Goal: Use online tool/utility: Utilize a website feature to perform a specific function

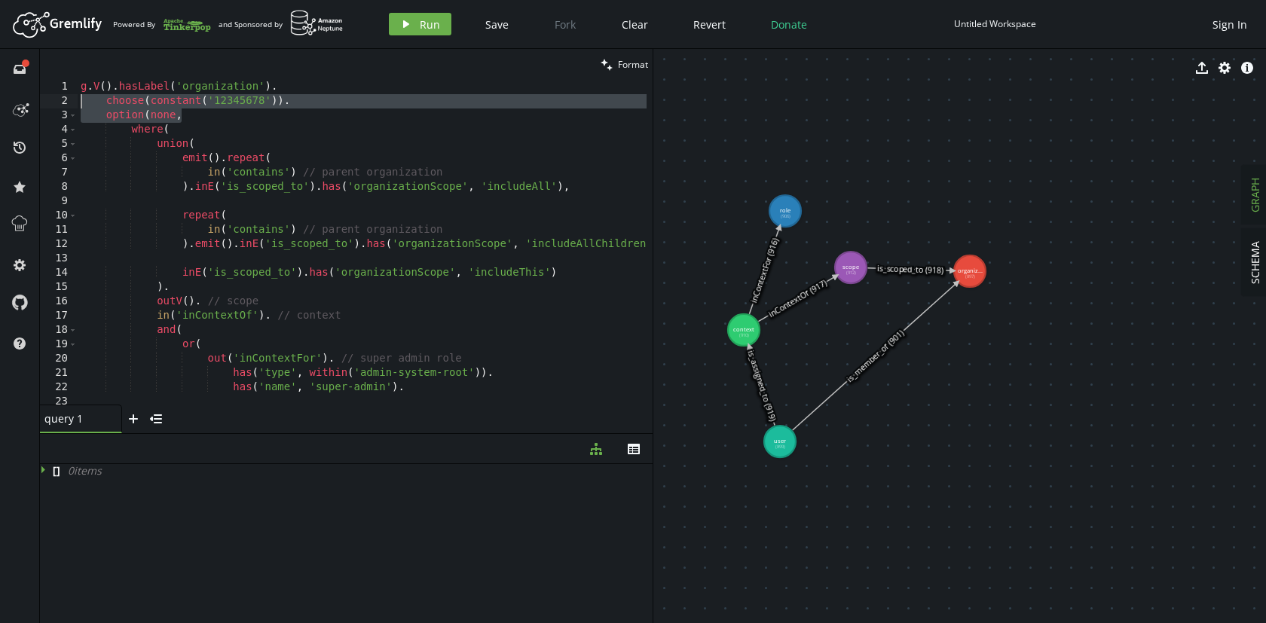
drag, startPoint x: 186, startPoint y: 117, endPoint x: 69, endPoint y: 104, distance: 117.5
click at [69, 104] on div "option(none, 1 2 3 4 5 6 7 8 9 10 11 12 13 14 15 16 17 18 19 20 21 22 23 24 25 …" at bounding box center [346, 242] width 613 height 325
type textarea "choose(constant('12345678')). option(none,"
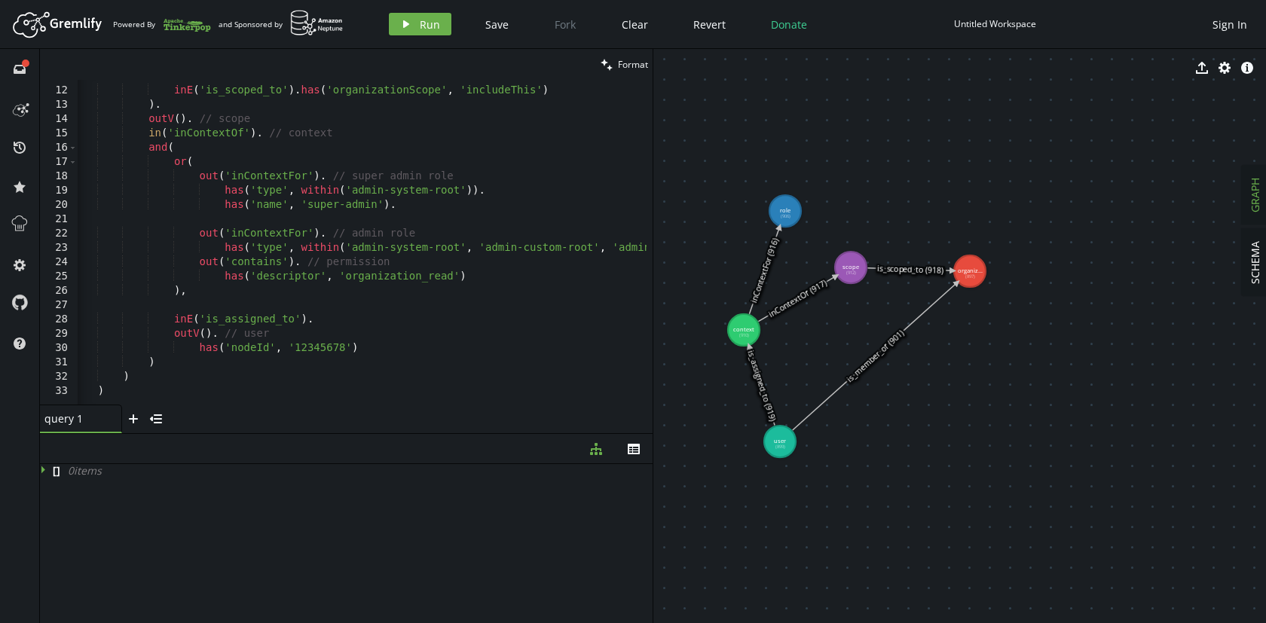
click at [131, 393] on div "inE ( 'is_scoped_to' ) . has ( 'organizationScope' , 'includeThis' ) ) . outV (…" at bounding box center [414, 242] width 690 height 347
type textarea ")"
click at [616, 64] on button "clean Format" at bounding box center [624, 64] width 57 height 31
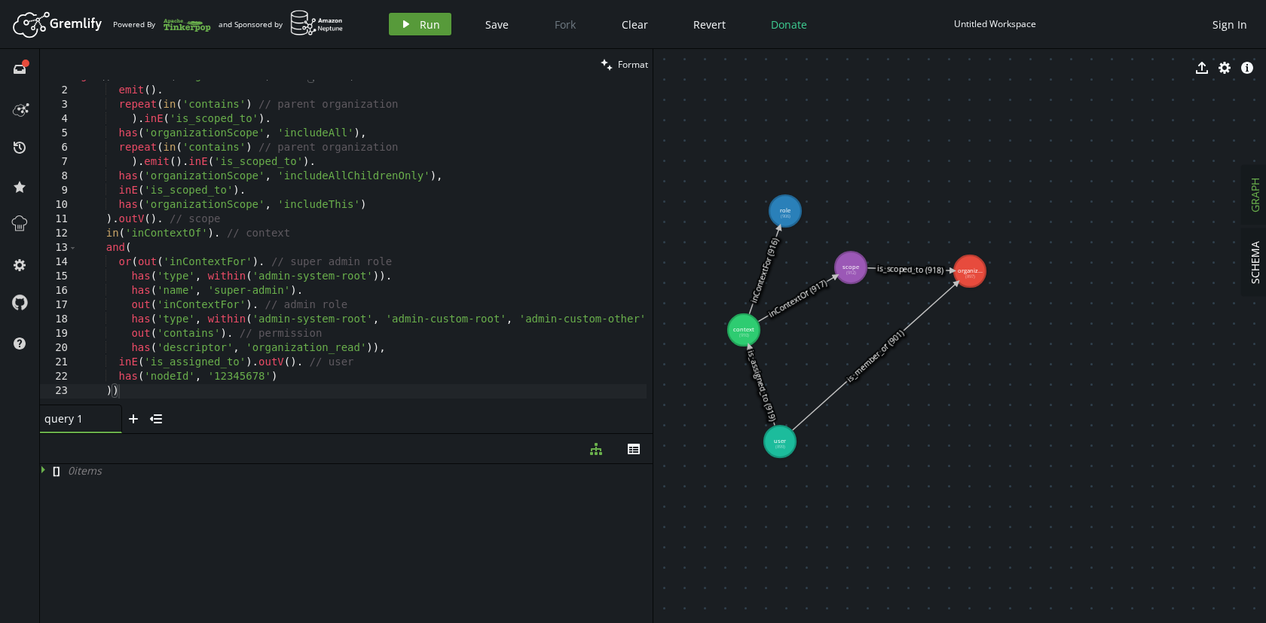
click at [421, 25] on span "Run" at bounding box center [430, 24] width 20 height 14
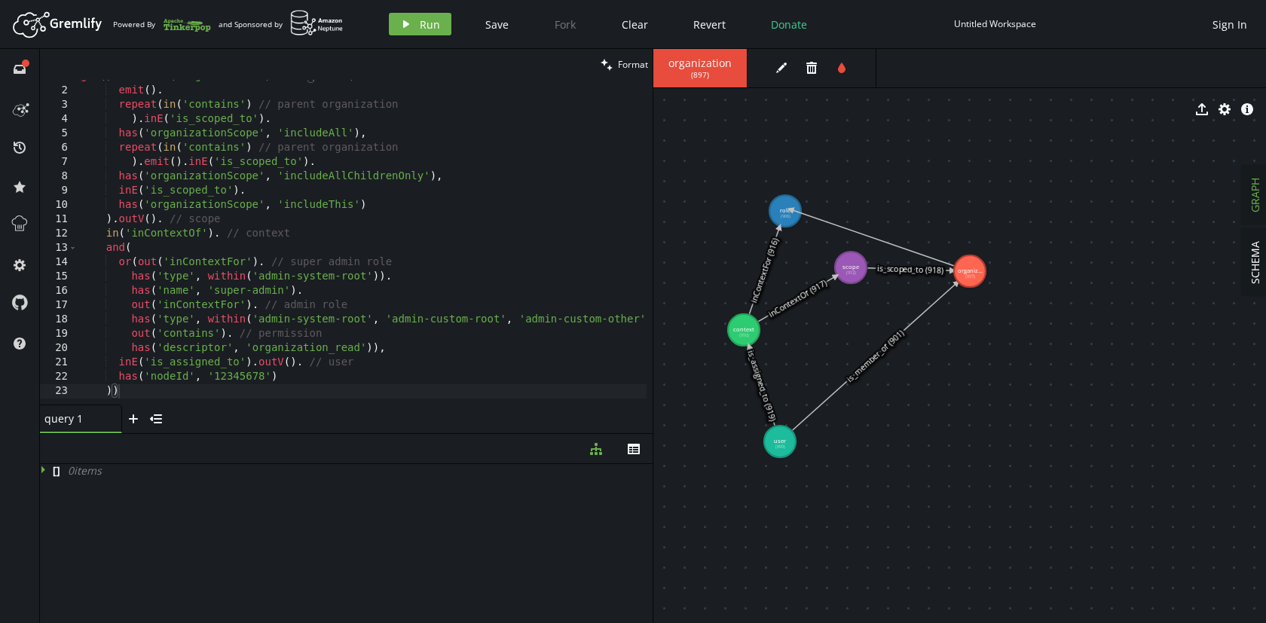
drag, startPoint x: 968, startPoint y: 260, endPoint x: 791, endPoint y: 210, distance: 184.2
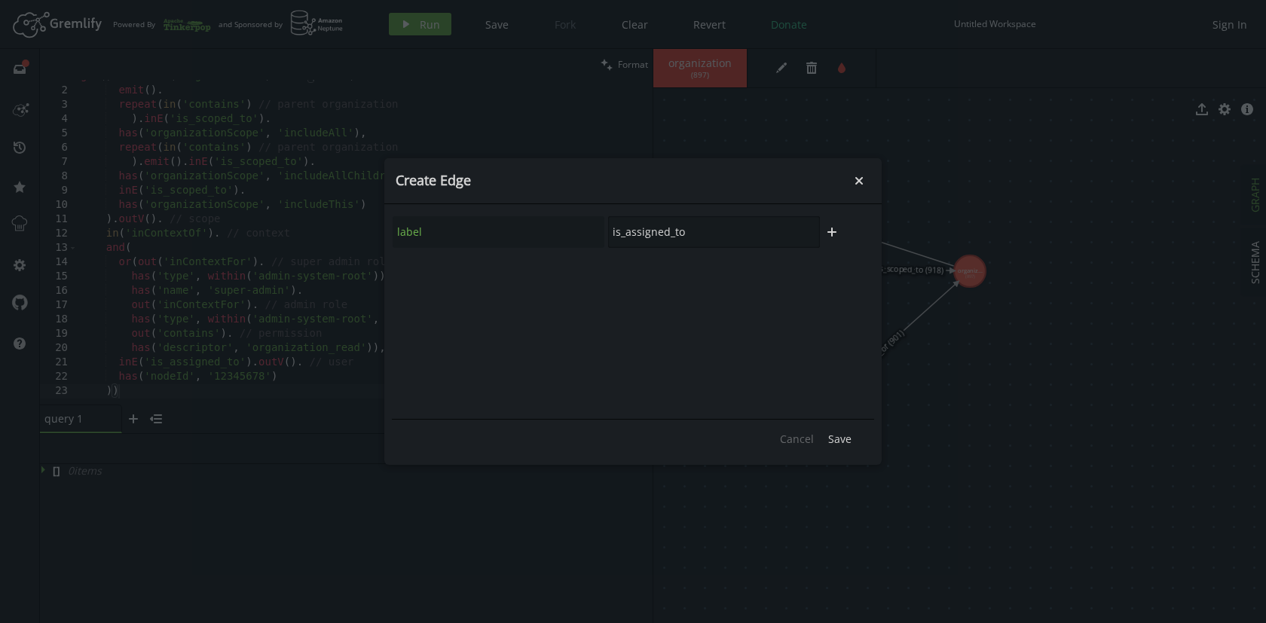
click at [645, 235] on input "is_assigned_to" at bounding box center [714, 232] width 212 height 32
type input "owns"
click at [845, 439] on span "Save" at bounding box center [839, 439] width 23 height 14
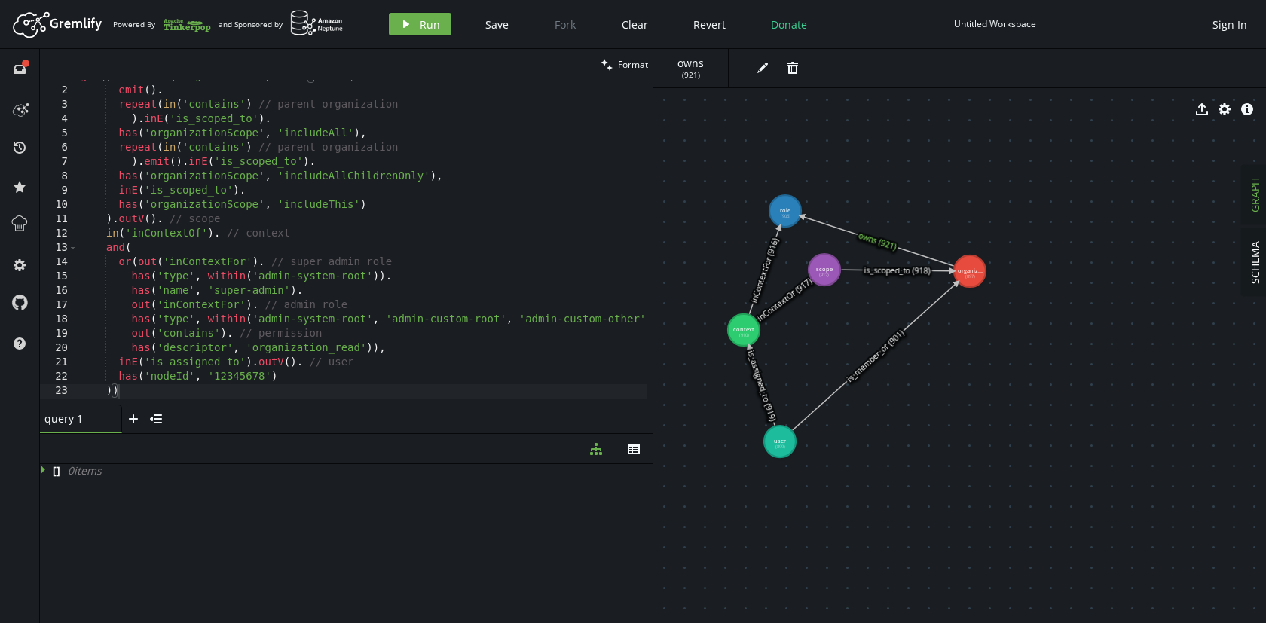
drag, startPoint x: 852, startPoint y: 274, endPoint x: 825, endPoint y: 270, distance: 27.5
drag, startPoint x: 972, startPoint y: 269, endPoint x: 820, endPoint y: 271, distance: 152.3
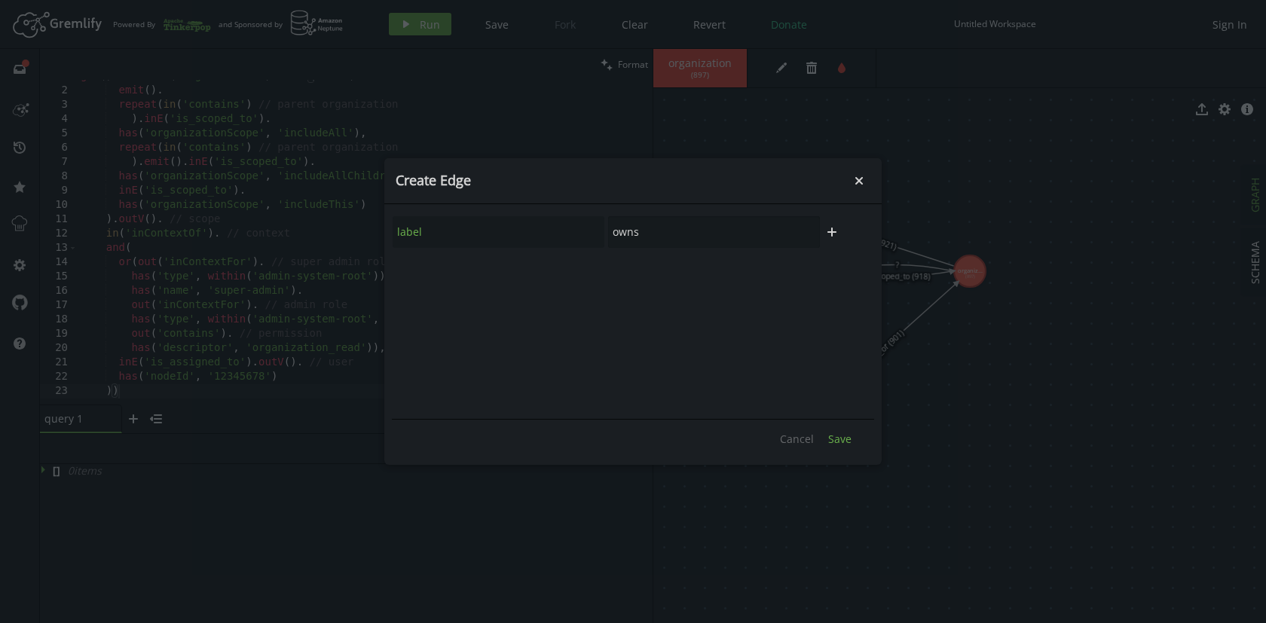
click at [837, 435] on span "Save" at bounding box center [839, 439] width 23 height 14
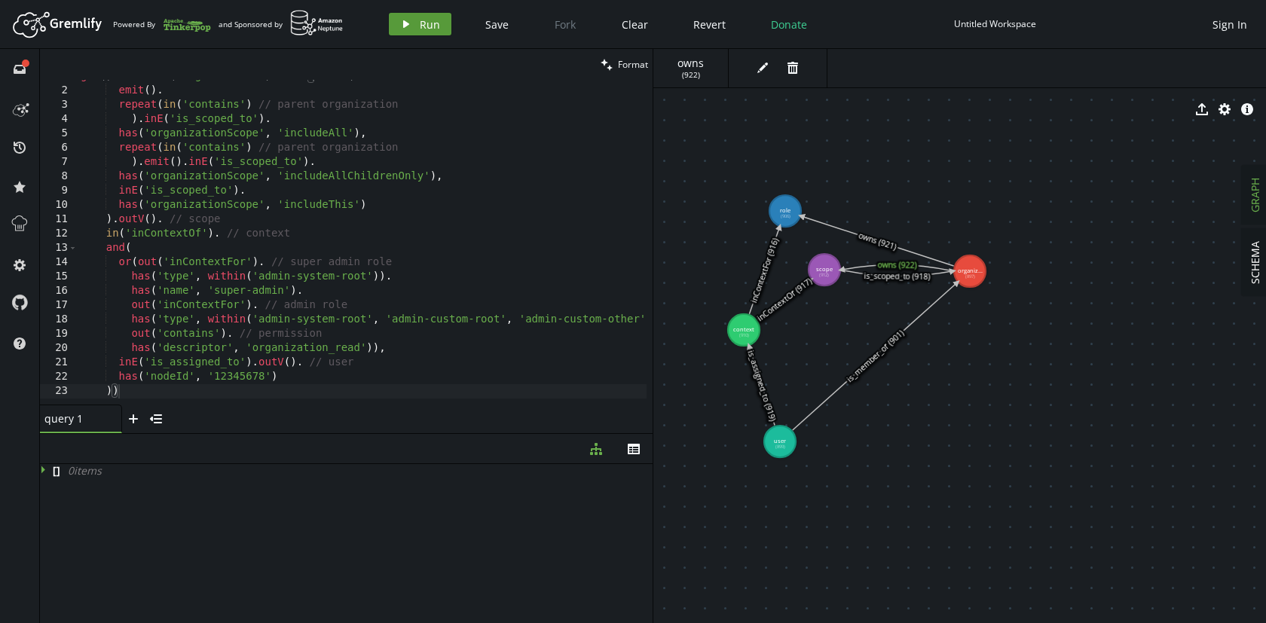
click at [420, 20] on span "Run" at bounding box center [430, 24] width 20 height 14
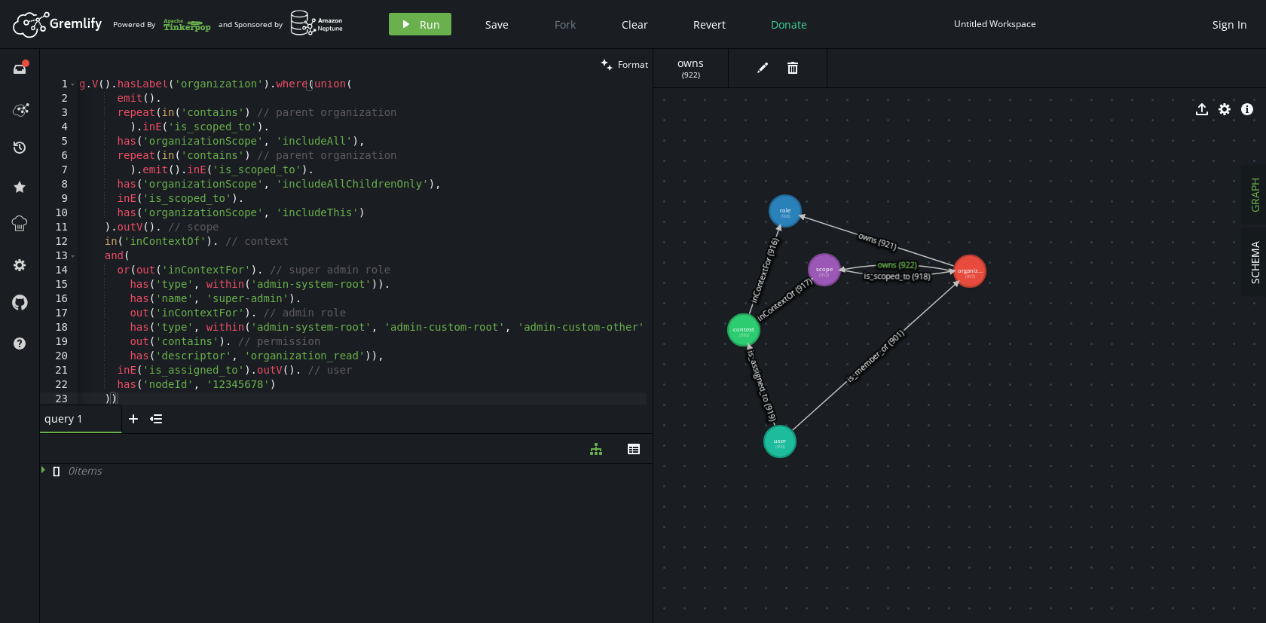
scroll to position [0, 2]
click at [448, 187] on div "g . V ( ) . hasLabel ( 'organization' ) . where ( union ( emit ( ) . repeat ( i…" at bounding box center [369, 253] width 589 height 347
click at [415, 29] on button "play Run" at bounding box center [420, 24] width 63 height 23
click at [372, 147] on div "g . V ( ) . hasLabel ( 'organization' ) . where ( union ( emit ( ) . repeat ( i…" at bounding box center [369, 253] width 589 height 347
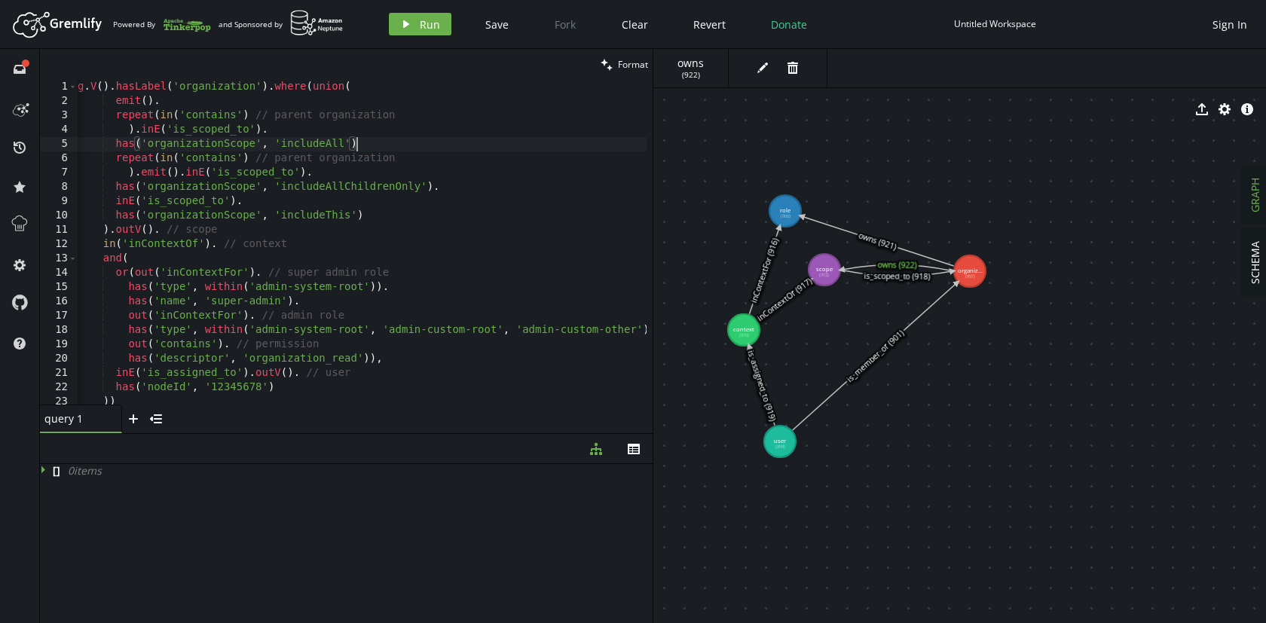
scroll to position [0, 284]
click at [417, 26] on button "play Run" at bounding box center [420, 24] width 63 height 23
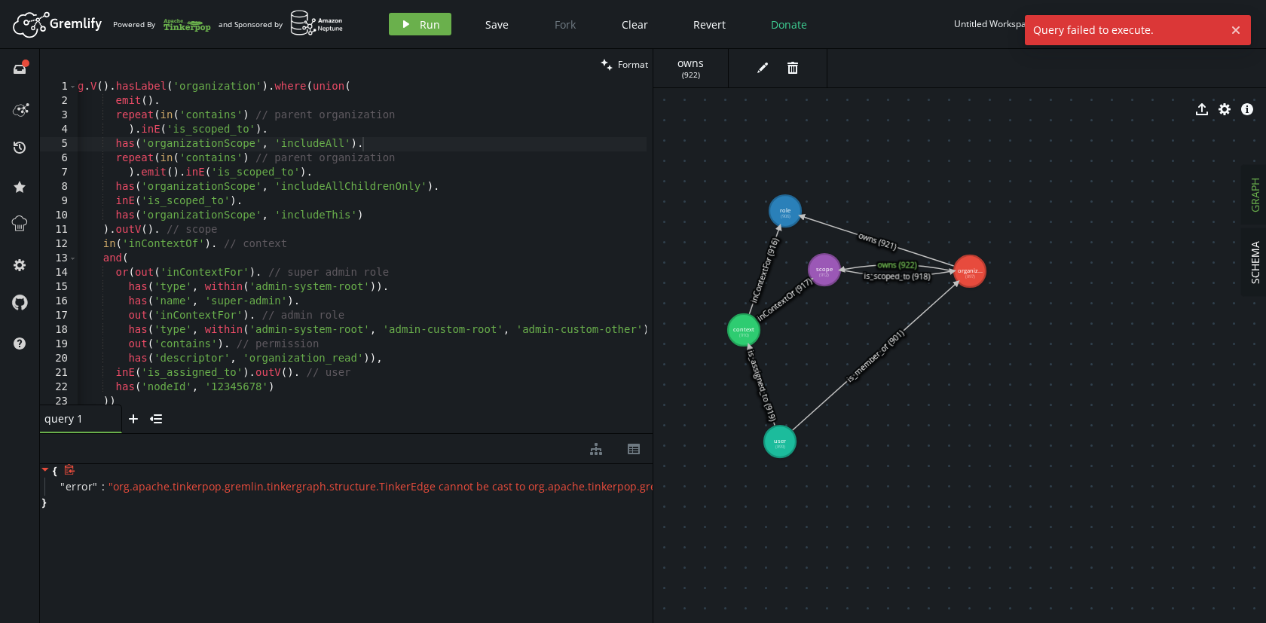
click at [303, 489] on span "" org.apache.tinkerpop.gremlin.tinkergraph.structure.TinkerEdge cannot be cast …" at bounding box center [438, 486] width 659 height 14
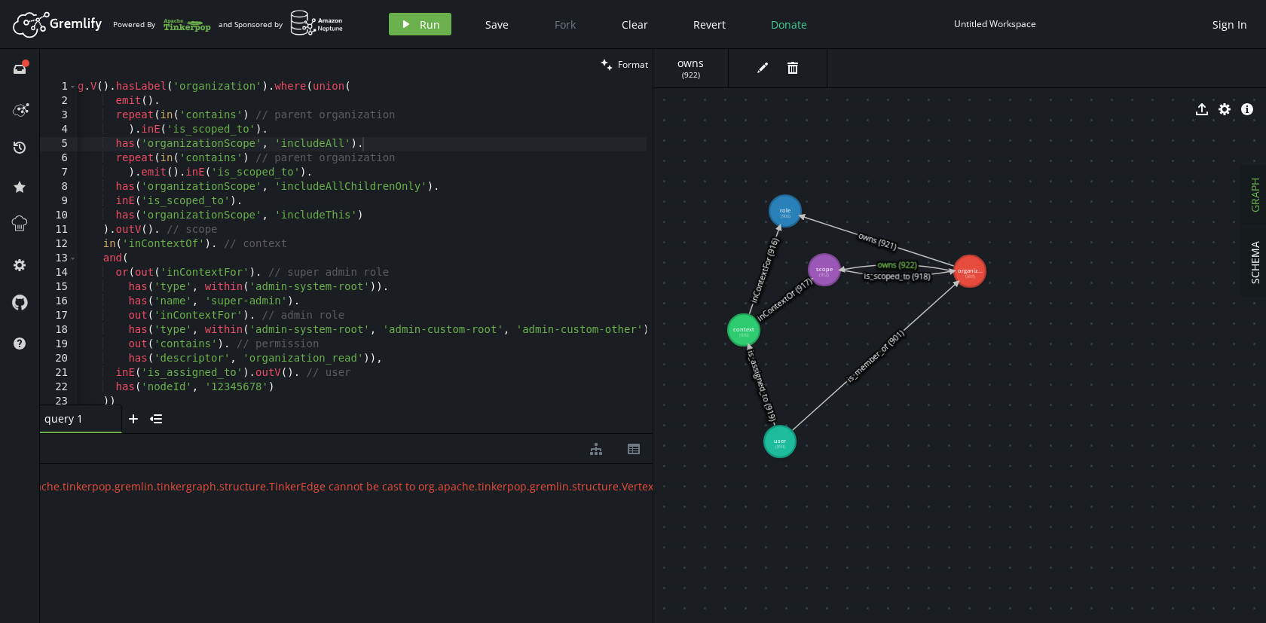
scroll to position [0, 96]
click at [397, 221] on div "g . V ( ) . hasLabel ( 'organization' ) . where ( union ( emit ( ) . repeat ( i…" at bounding box center [369, 253] width 589 height 347
click at [334, 213] on div "g . V ( ) . hasLabel ( 'organization' ) . where ( union ( emit ( ) . repeat ( i…" at bounding box center [369, 253] width 589 height 347
click at [897, 276] on icon at bounding box center [897, 273] width 112 height 6
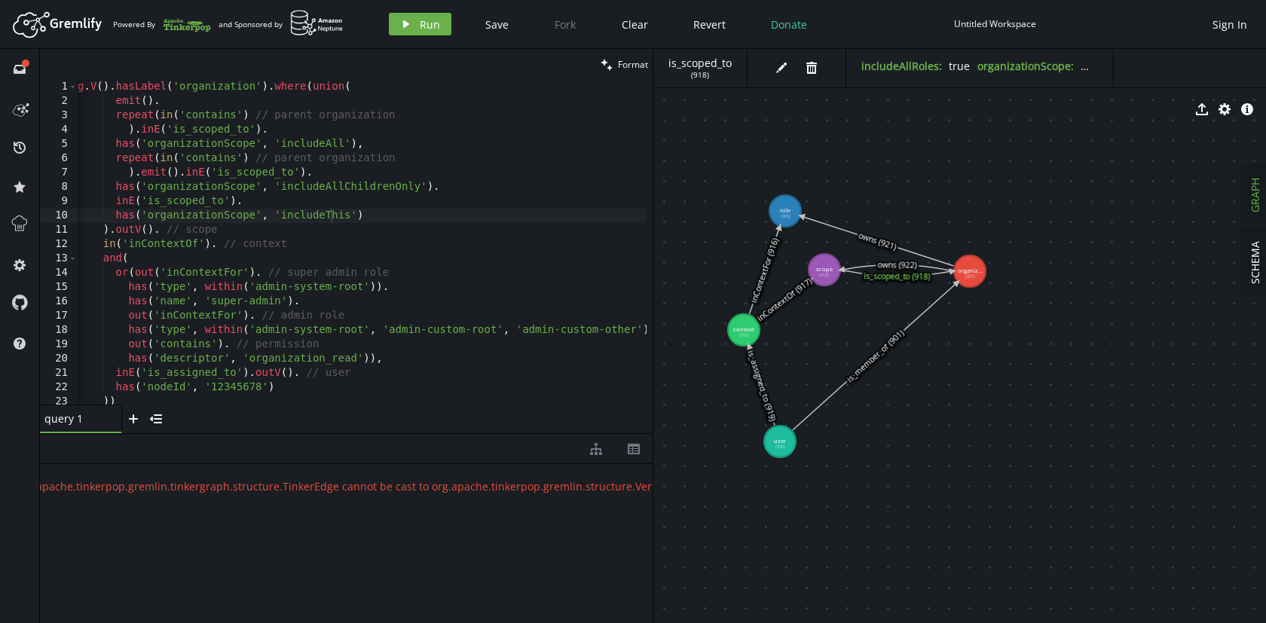
click at [779, 304] on icon at bounding box center [784, 300] width 54 height 40
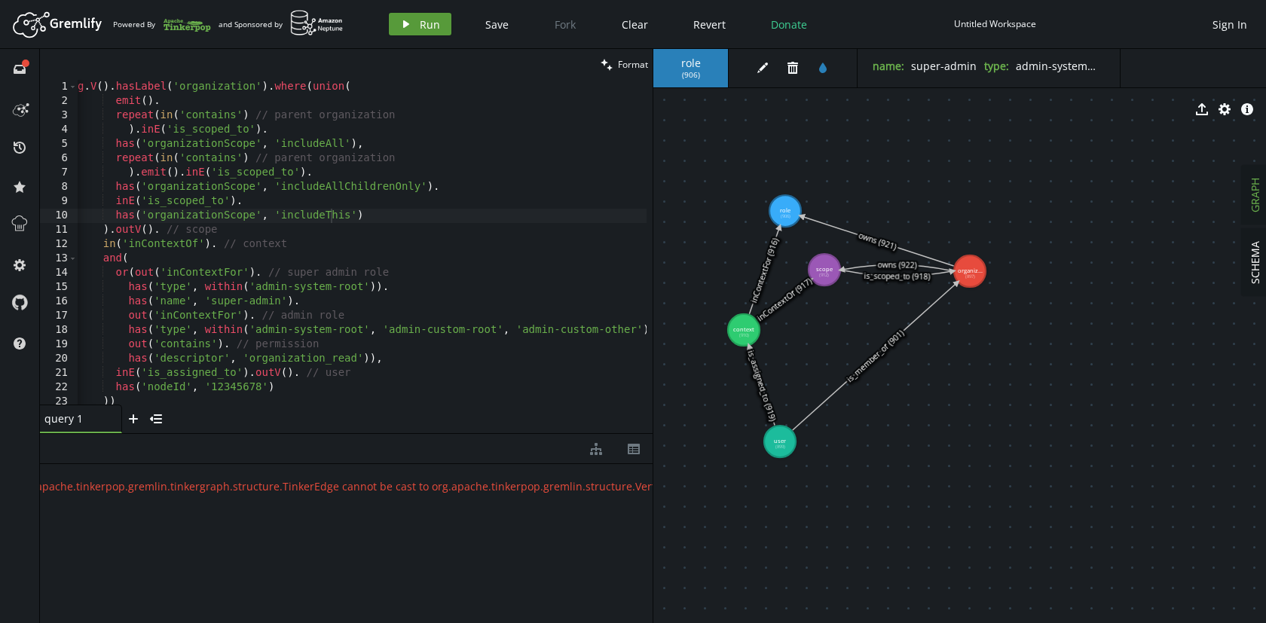
click at [421, 27] on span "Run" at bounding box center [430, 24] width 20 height 14
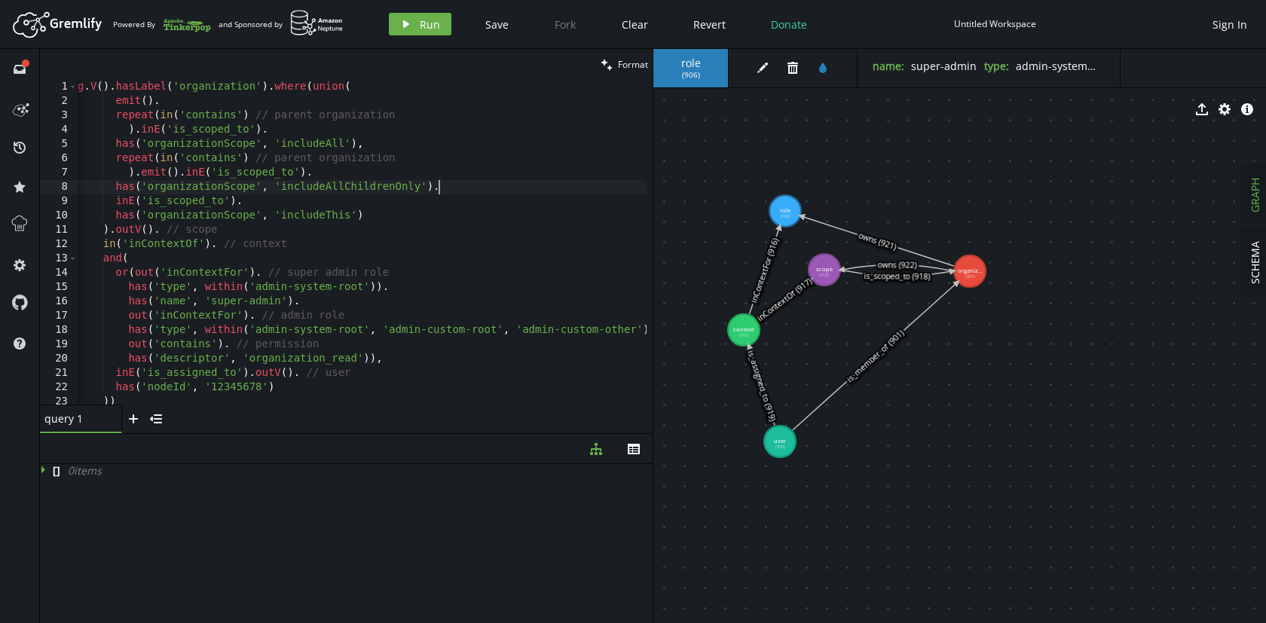
click at [444, 188] on div "g . V ( ) . hasLabel ( 'organization' ) . where ( union ( emit ( ) . repeat ( i…" at bounding box center [369, 253] width 589 height 347
click at [413, 16] on button "play Run" at bounding box center [420, 24] width 63 height 23
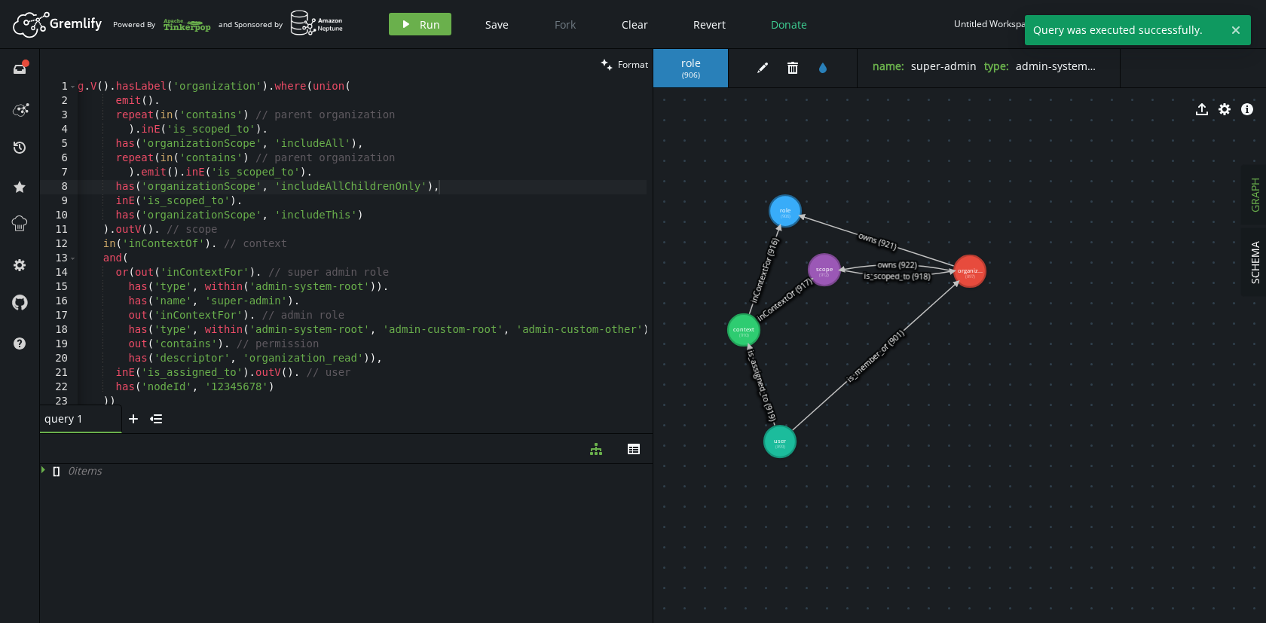
click at [442, 186] on div "g . V ( ) . hasLabel ( 'organization' ) . where ( union ( emit ( ) . repeat ( i…" at bounding box center [369, 253] width 589 height 347
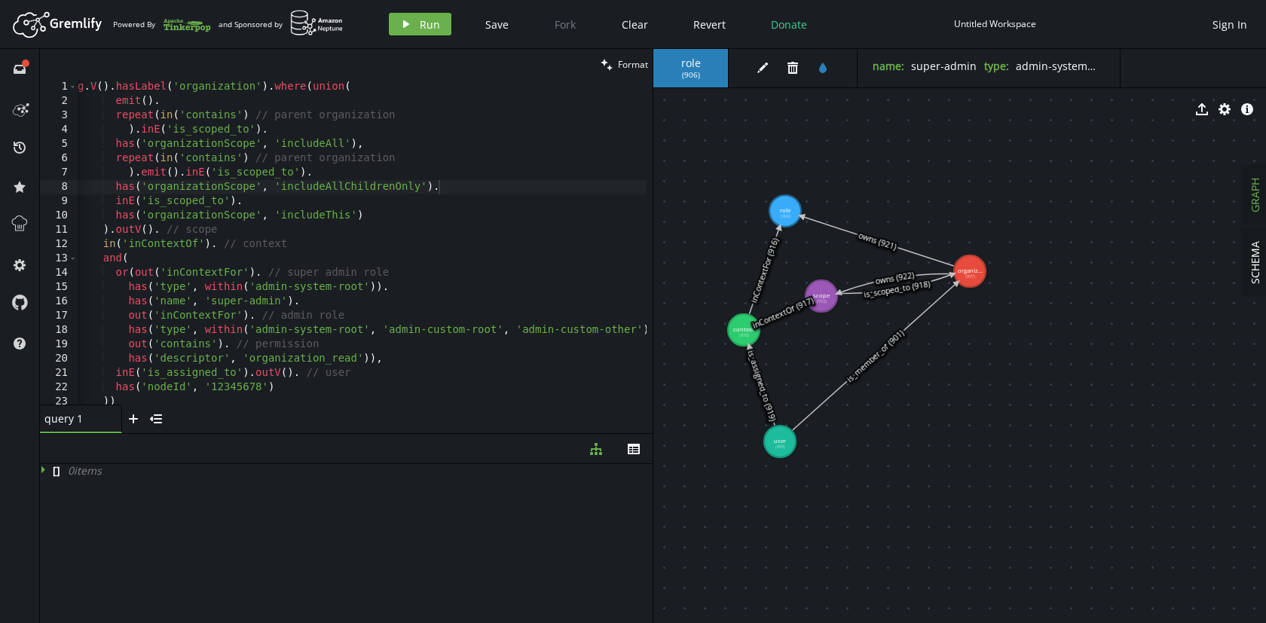
drag, startPoint x: 822, startPoint y: 269, endPoint x: 822, endPoint y: 297, distance: 27.9
click at [895, 292] on icon at bounding box center [895, 284] width 115 height 20
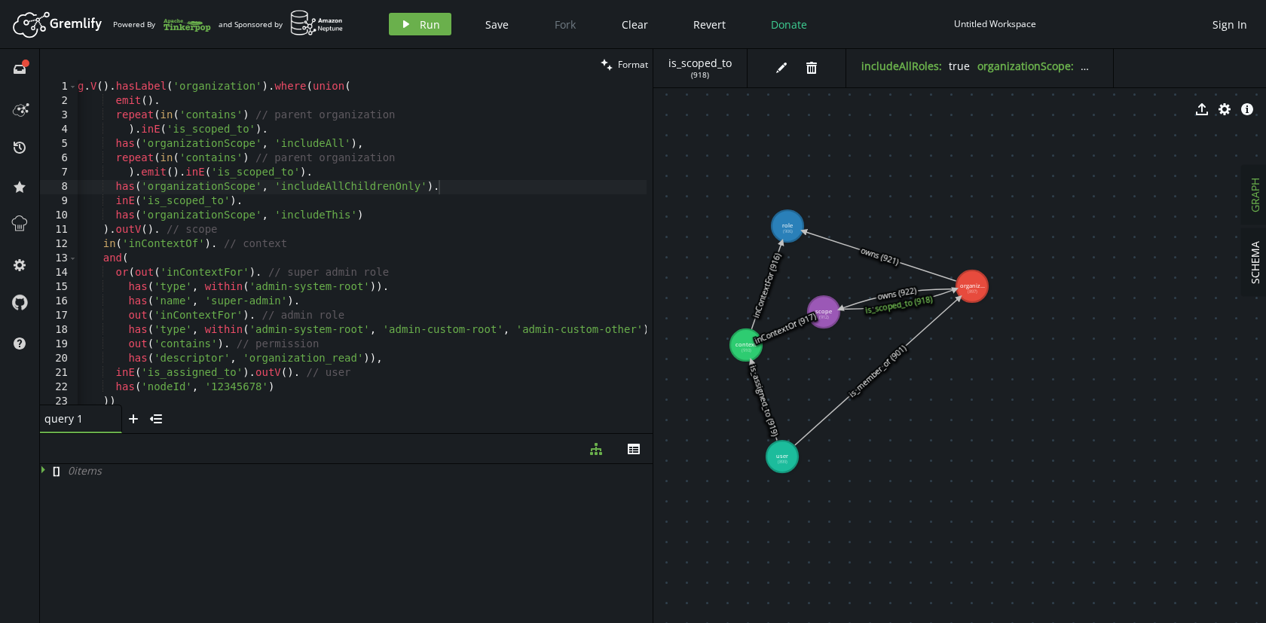
drag, startPoint x: 895, startPoint y: 292, endPoint x: 898, endPoint y: 306, distance: 14.5
click at [898, 306] on icon at bounding box center [897, 299] width 115 height 20
click at [895, 294] on icon at bounding box center [897, 299] width 115 height 20
click at [897, 306] on icon at bounding box center [897, 299] width 115 height 20
click at [883, 293] on icon at bounding box center [897, 299] width 115 height 20
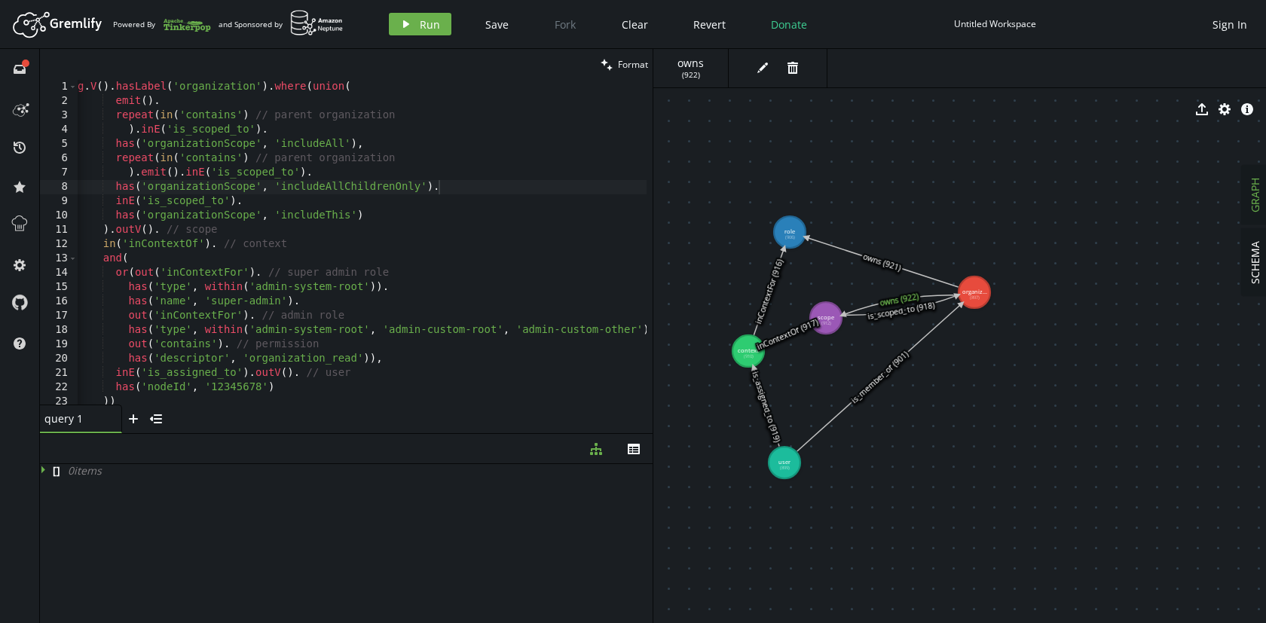
click at [845, 313] on icon at bounding box center [900, 305] width 115 height 20
click at [1224, 106] on icon "button" at bounding box center [1225, 109] width 12 height 12
click at [669, 170] on icon "caret-right" at bounding box center [667, 172] width 12 height 12
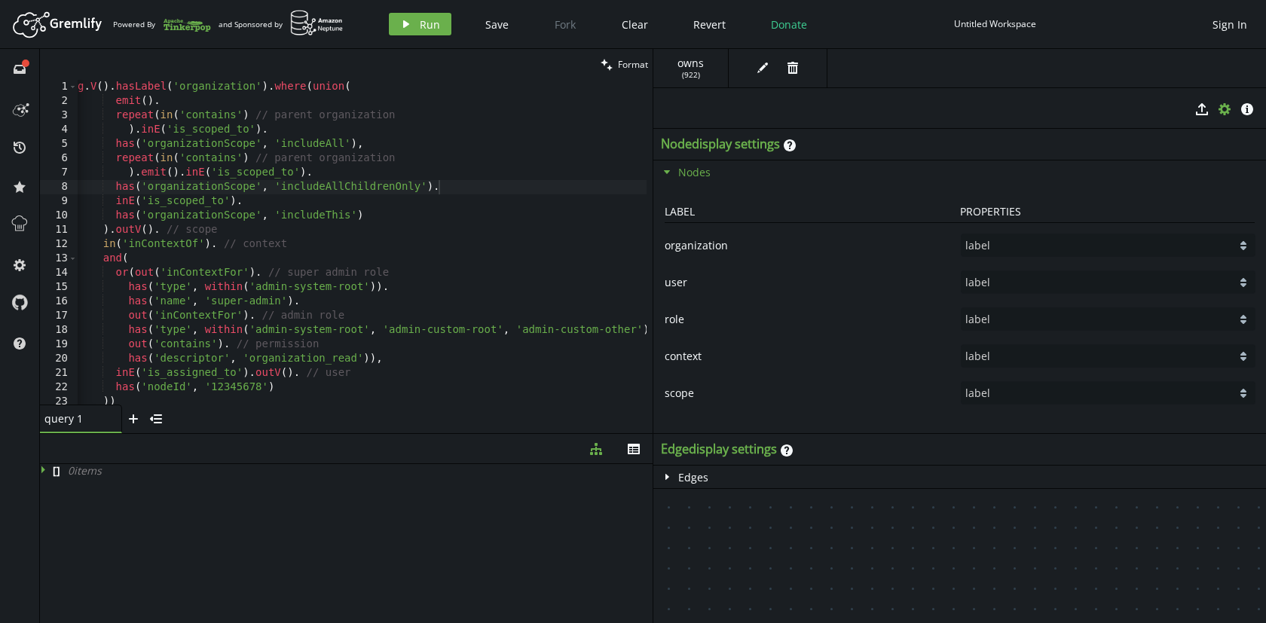
click at [669, 171] on icon "caret-down" at bounding box center [667, 172] width 12 height 12
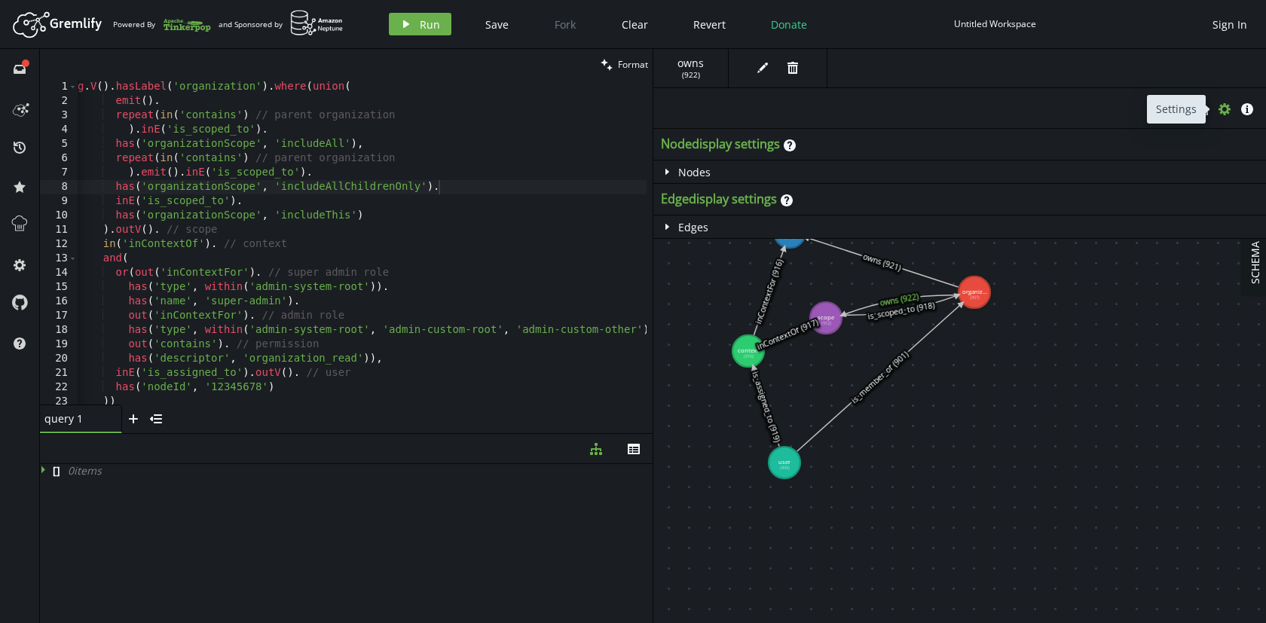
click at [1227, 106] on icon "button" at bounding box center [1225, 109] width 12 height 12
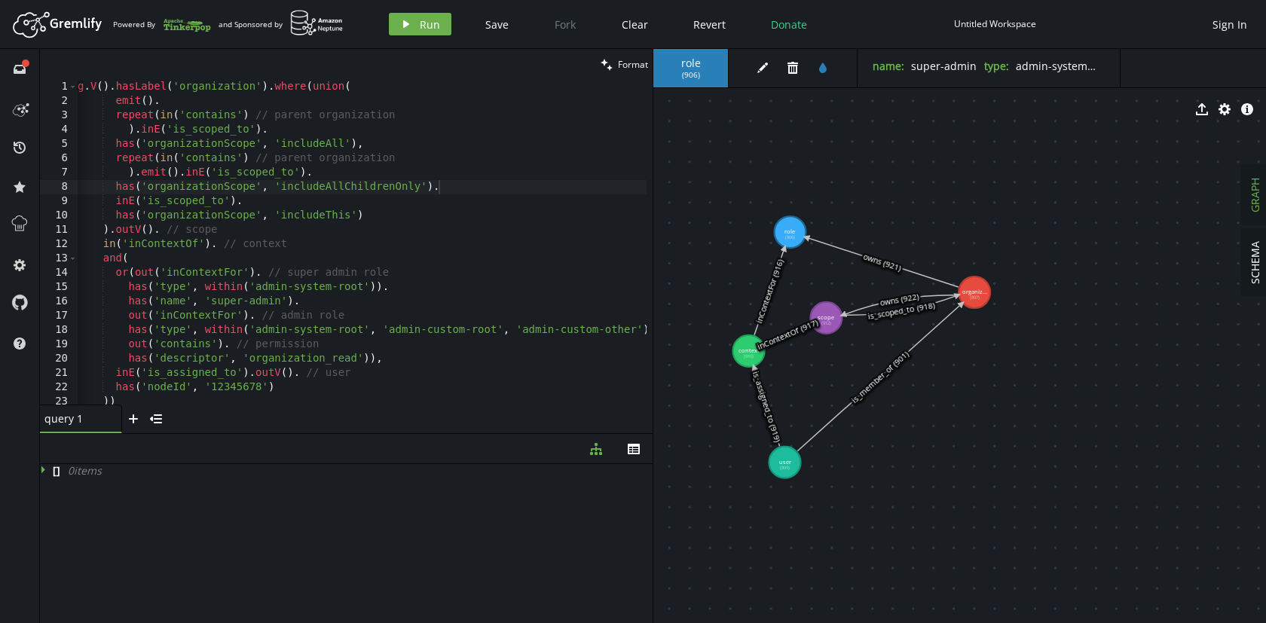
click at [776, 277] on icon at bounding box center [769, 291] width 30 height 87
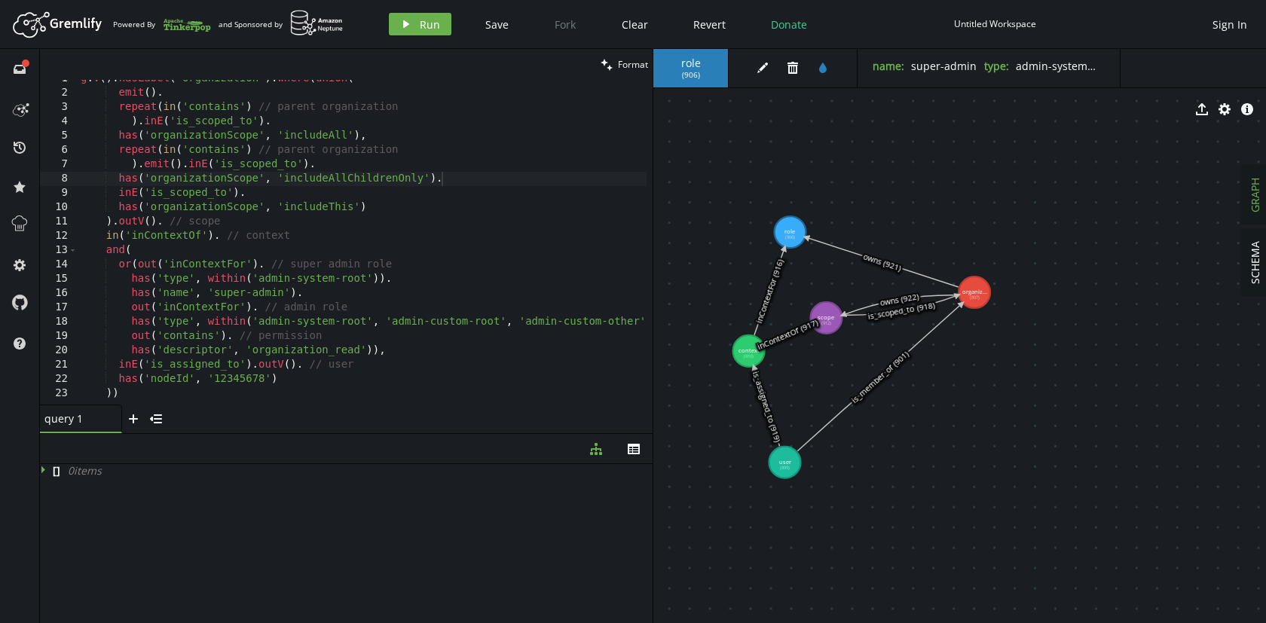
scroll to position [11, 0]
click at [763, 399] on icon at bounding box center [767, 406] width 26 height 79
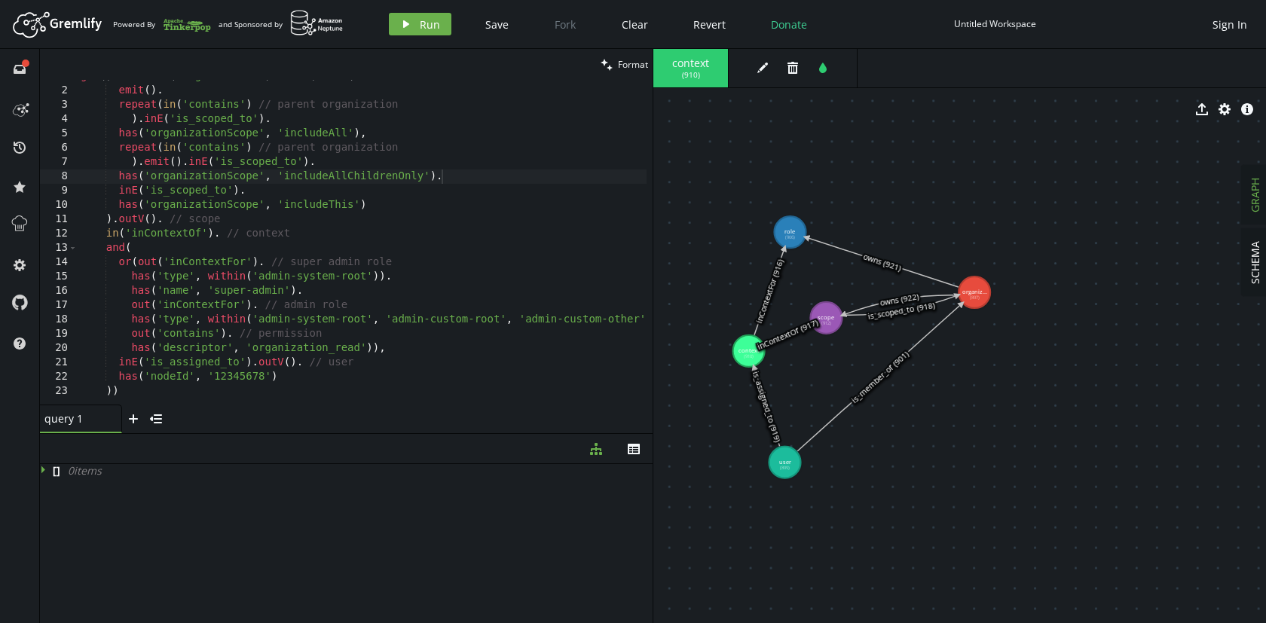
click at [765, 412] on icon at bounding box center [767, 406] width 26 height 79
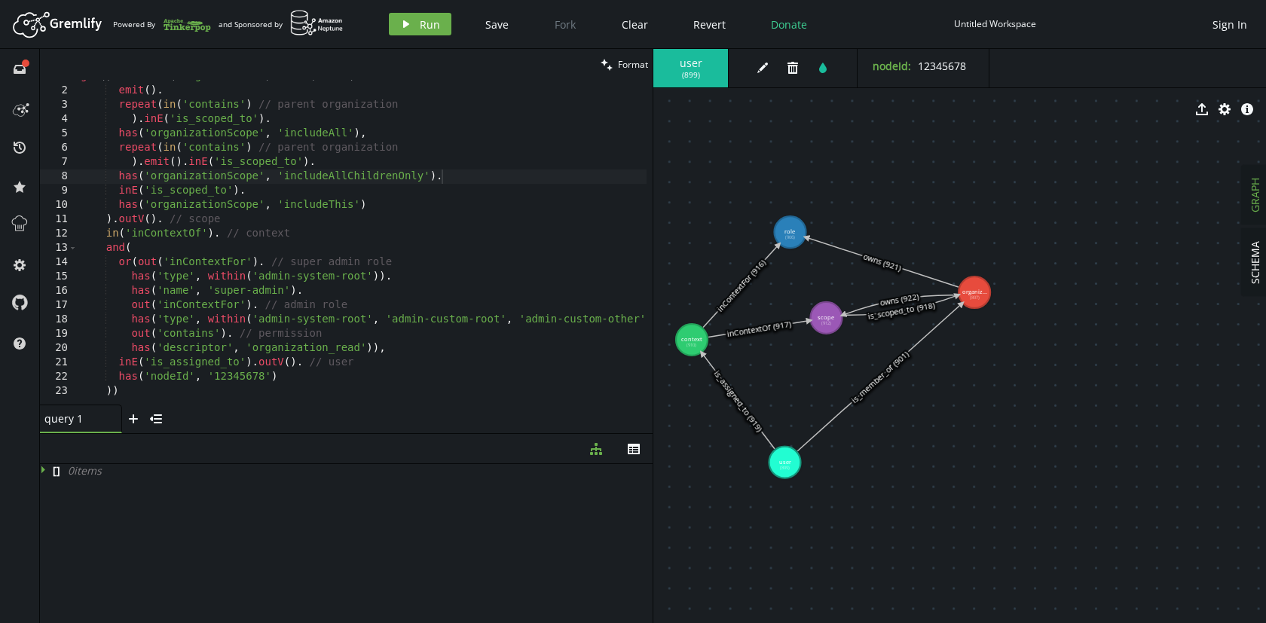
drag, startPoint x: 738, startPoint y: 351, endPoint x: 692, endPoint y: 340, distance: 47.3
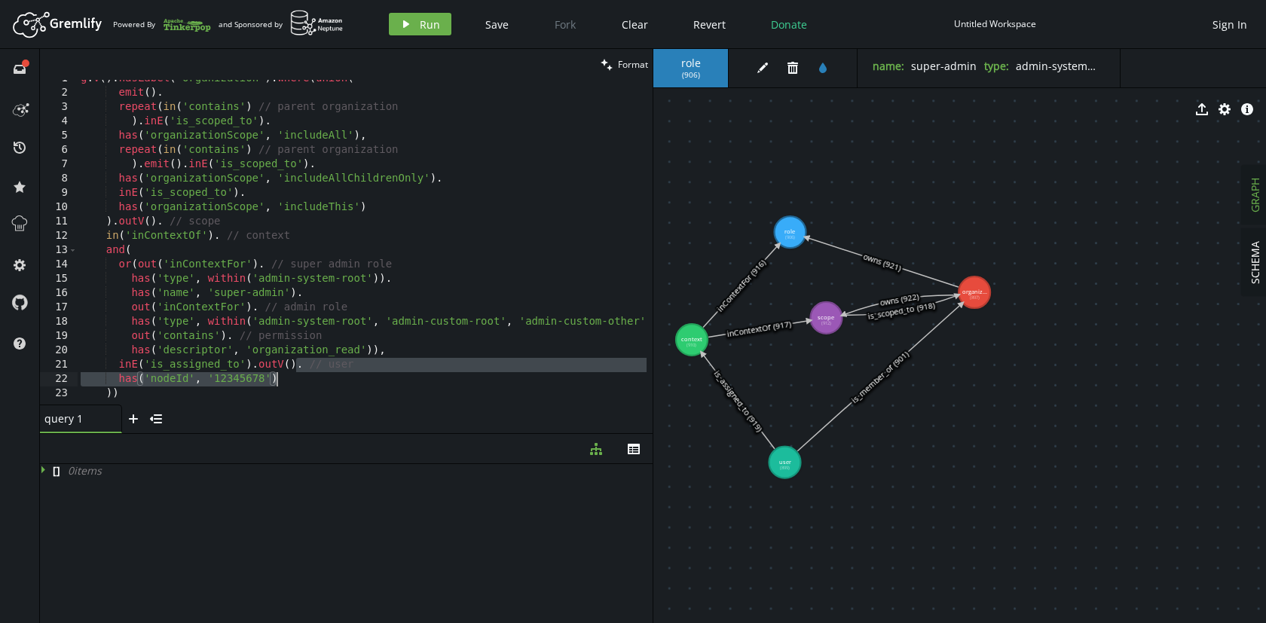
drag, startPoint x: 298, startPoint y: 368, endPoint x: 299, endPoint y: 380, distance: 12.2
click at [299, 380] on div "g . V ( ) . hasLabel ( 'organization' ) . where ( union ( emit ( ) . repeat ( i…" at bounding box center [372, 245] width 589 height 347
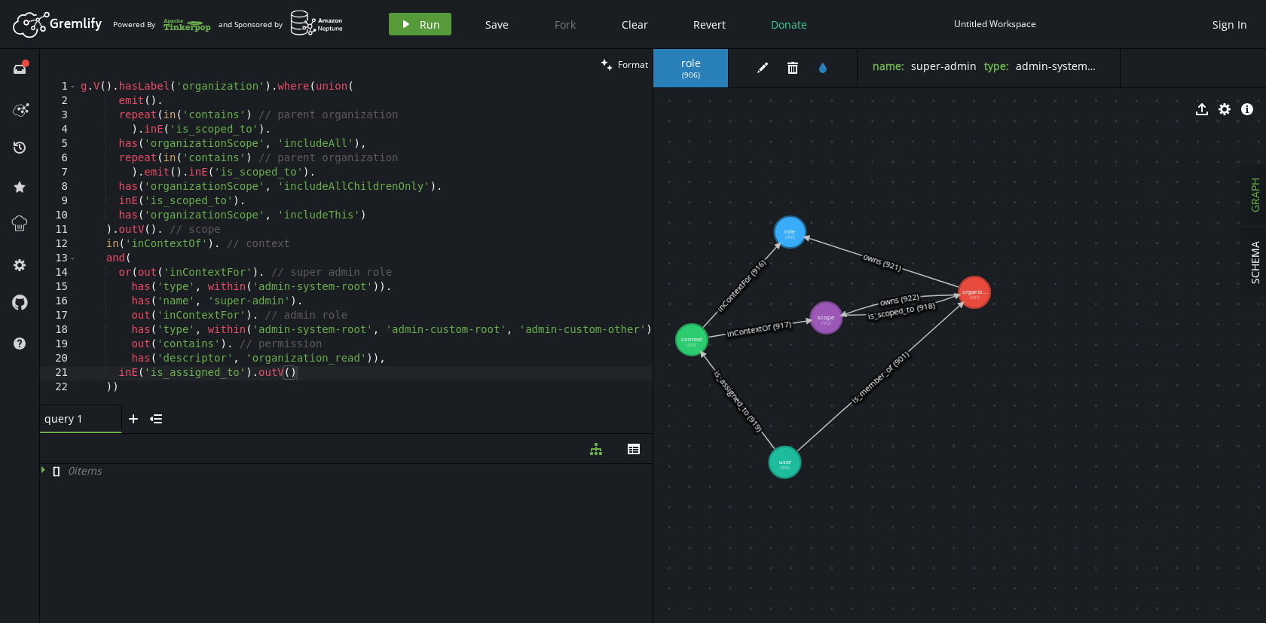
click at [416, 20] on button "play Run" at bounding box center [420, 24] width 63 height 23
click at [118, 387] on div "g . V ( ) . hasLabel ( 'organization' ) . where ( union ( emit ( ) . repeat ( i…" at bounding box center [372, 253] width 589 height 347
click at [112, 391] on div "g . V ( ) . hasLabel ( 'organization' ) . where ( union ( emit ( ) . repeat ( i…" at bounding box center [372, 253] width 589 height 347
click at [117, 387] on div "g . V ( ) . hasLabel ( 'organization' ) . where ( union ( emit ( ) . repeat ( i…" at bounding box center [372, 253] width 589 height 347
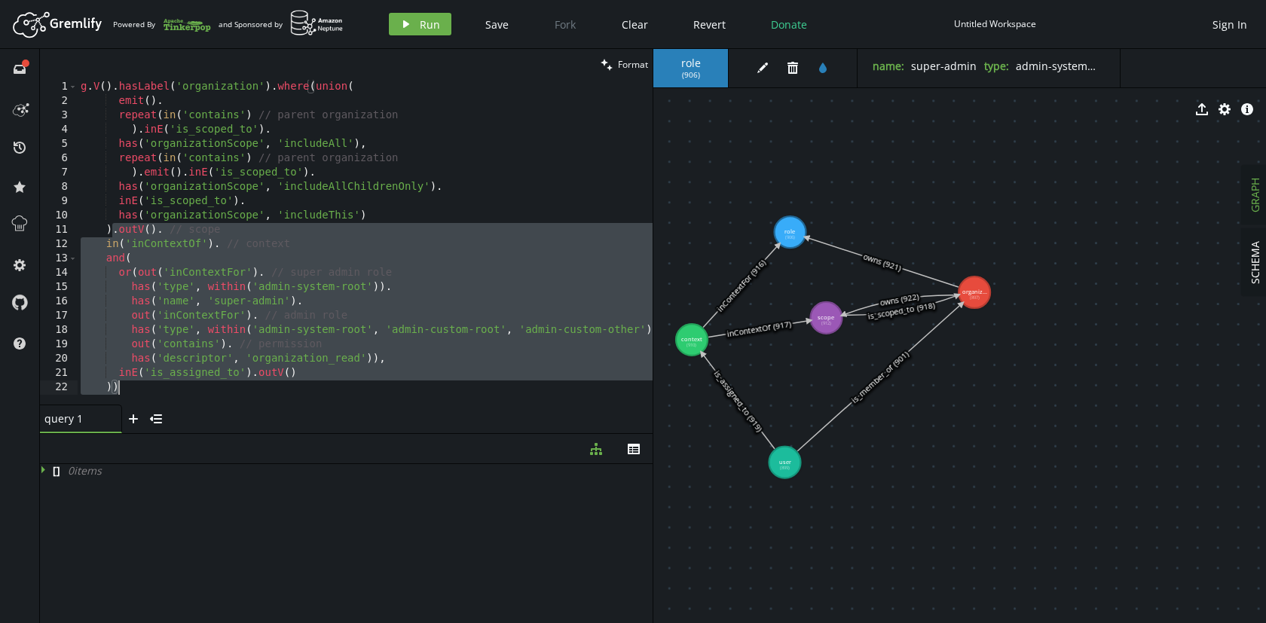
drag, startPoint x: 115, startPoint y: 233, endPoint x: 133, endPoint y: 387, distance: 155.6
click at [133, 387] on div "g . V ( ) . hasLabel ( 'organization' ) . where ( union ( emit ( ) . repeat ( i…" at bounding box center [372, 253] width 589 height 347
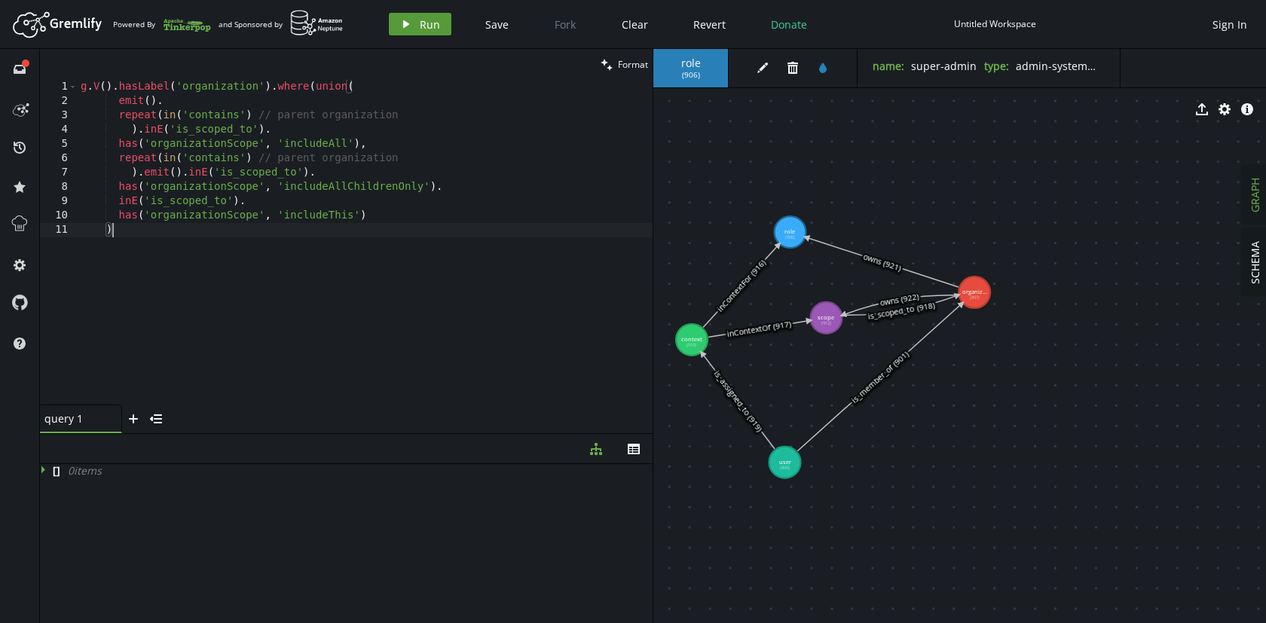
click at [424, 22] on span "Run" at bounding box center [430, 24] width 20 height 14
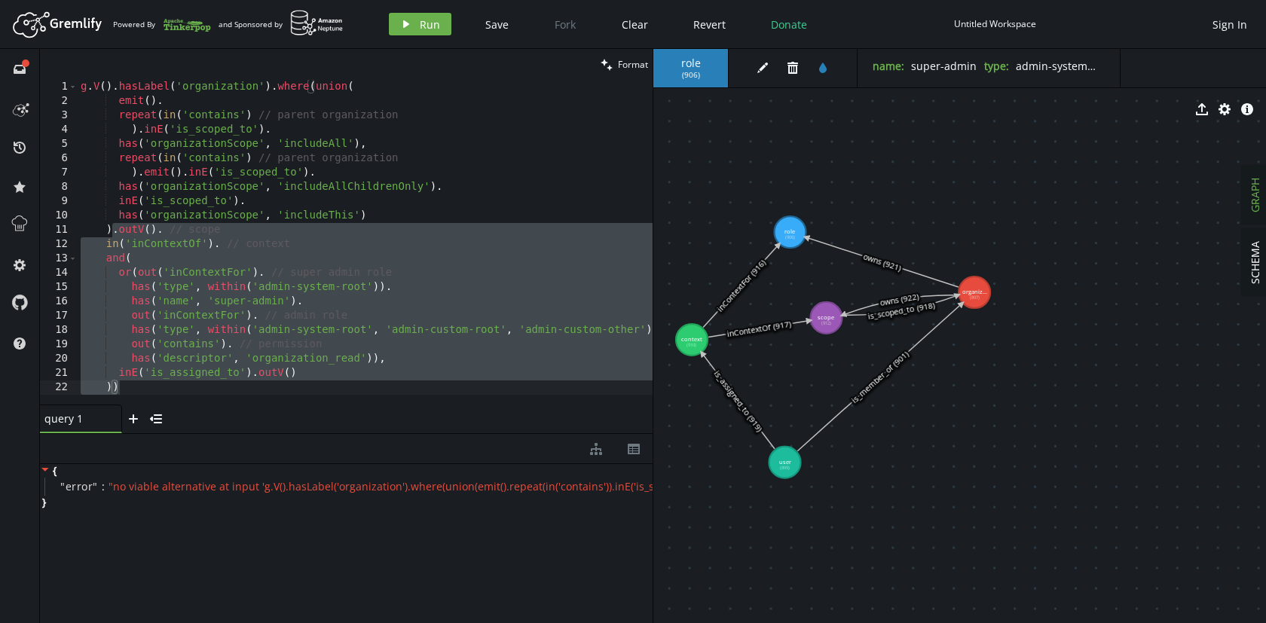
click at [158, 332] on div "g . V ( ) . hasLabel ( 'organization' ) . where ( union ( emit ( ) . repeat ( i…" at bounding box center [372, 253] width 589 height 347
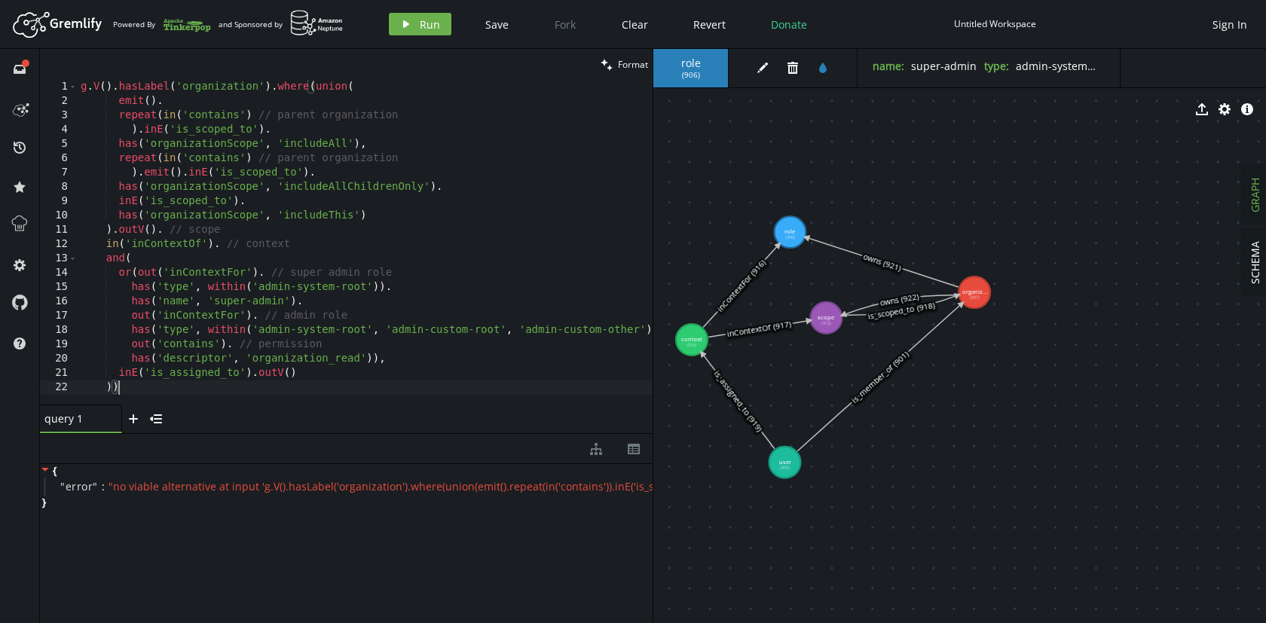
click at [145, 384] on div "g . V ( ) . hasLabel ( 'organization' ) . where ( union ( emit ( ) . repeat ( i…" at bounding box center [372, 253] width 589 height 347
click at [422, 23] on span "Run" at bounding box center [430, 24] width 20 height 14
click at [109, 230] on div "g . V ( ) . hasLabel ( 'organization' ) . where ( union ( emit ( ) . repeat ( i…" at bounding box center [372, 253] width 589 height 347
click at [310, 87] on div "g . V ( ) . hasLabel ( 'organization' ) . where ( union ( emit ( ) . repeat ( i…" at bounding box center [372, 253] width 589 height 347
click at [347, 86] on div "g . V ( ) . hasLabel ( 'organization' ) . where ( union ( emit ( ) . repeat ( i…" at bounding box center [372, 253] width 589 height 347
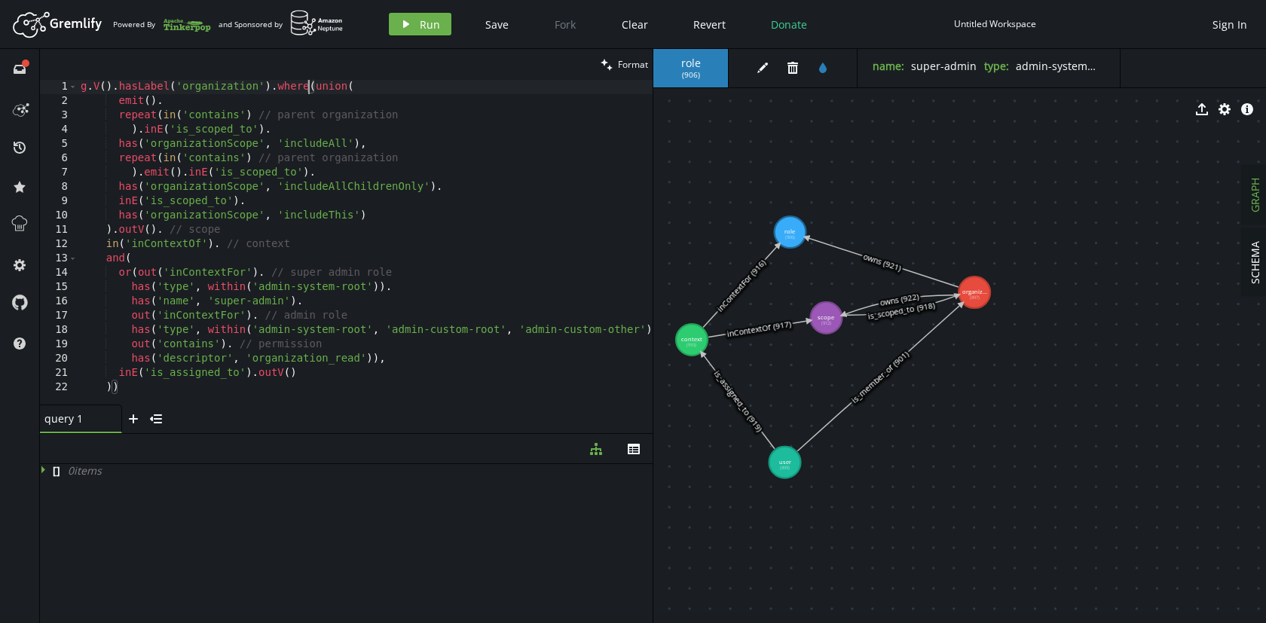
click at [311, 87] on div "g . V ( ) . hasLabel ( 'organization' ) . where ( union ( emit ( ) . repeat ( i…" at bounding box center [372, 253] width 589 height 347
click at [126, 259] on div "g . V ( ) . hasLabel ( 'organization' ) . where ( union ( emit ( ) . repeat ( i…" at bounding box center [372, 253] width 589 height 347
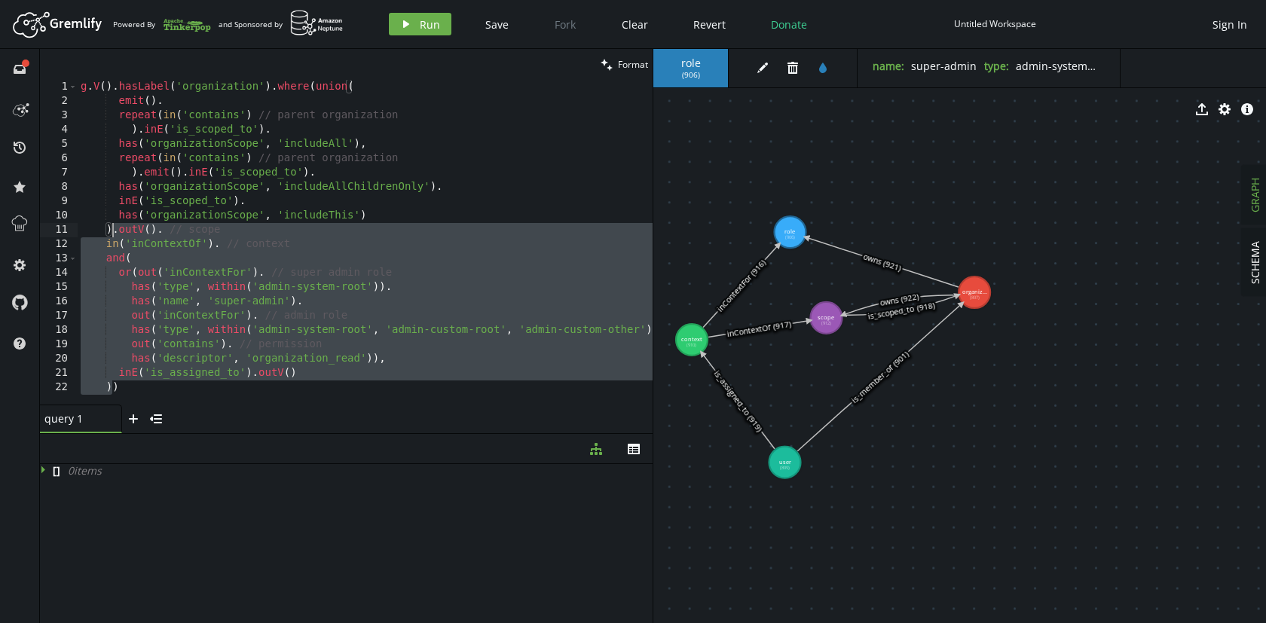
drag, startPoint x: 112, startPoint y: 385, endPoint x: 113, endPoint y: 229, distance: 156.0
click at [113, 229] on div "g . V ( ) . hasLabel ( 'organization' ) . where ( union ( emit ( ) . repeat ( i…" at bounding box center [372, 253] width 589 height 347
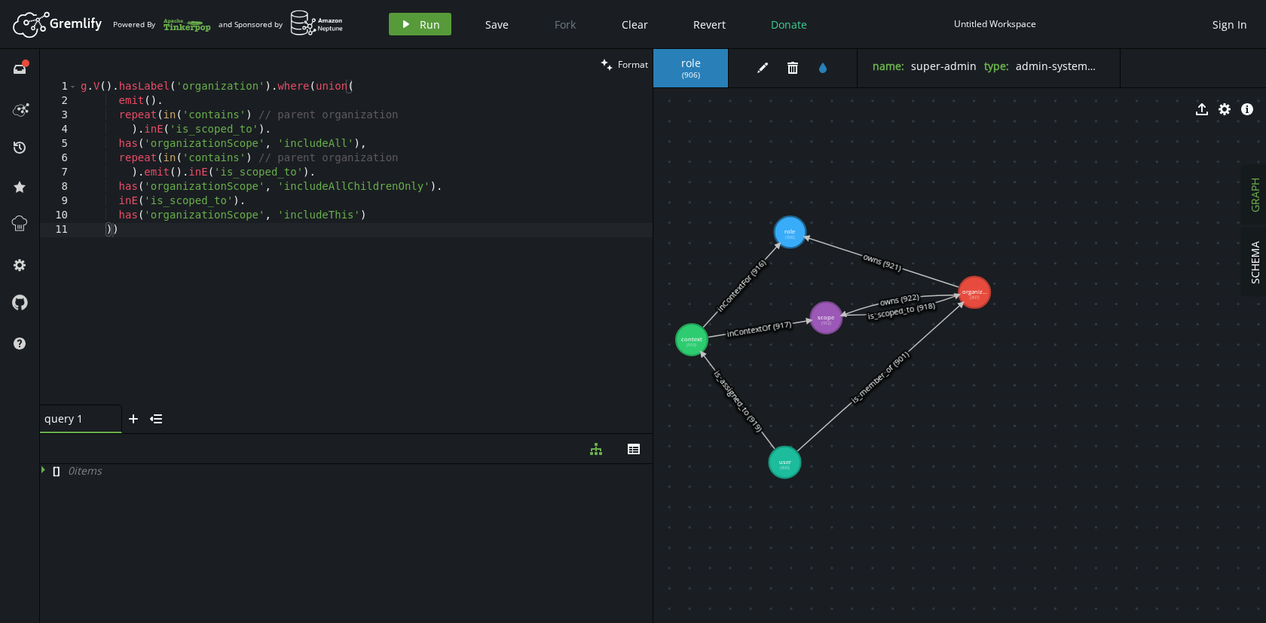
click at [414, 24] on button "play Run" at bounding box center [420, 24] width 63 height 23
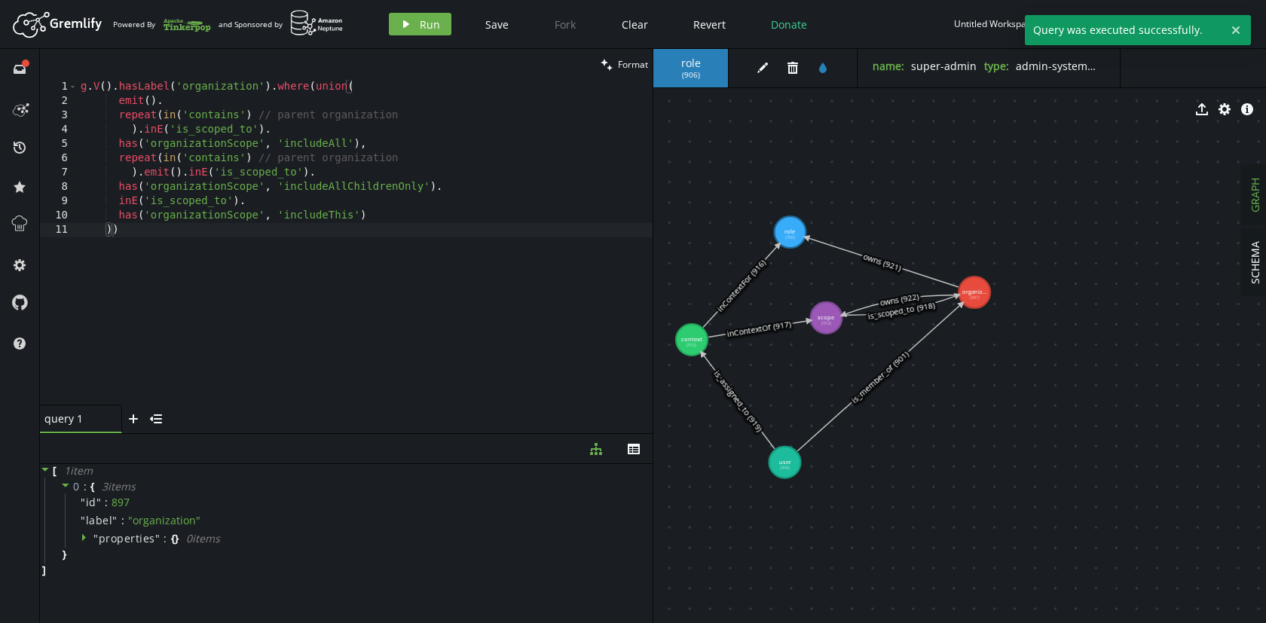
click at [126, 229] on div "g . V ( ) . hasLabel ( 'organization' ) . where ( union ( emit ( ) . repeat ( i…" at bounding box center [365, 256] width 575 height 353
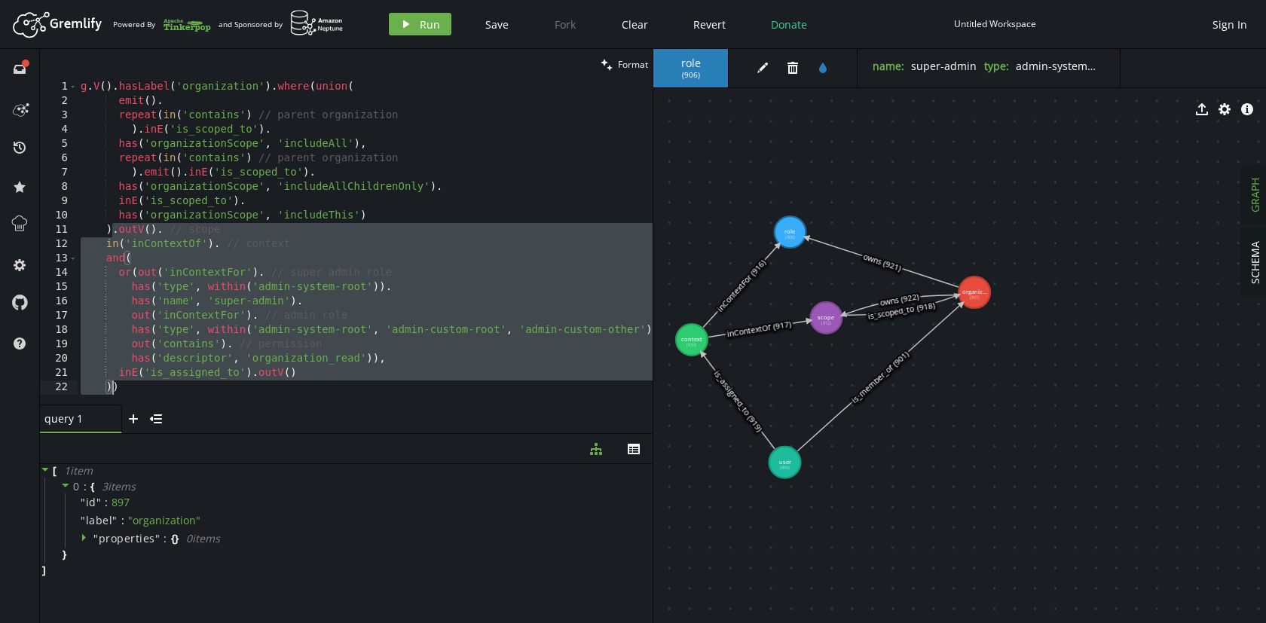
click at [173, 286] on div "g . V ( ) . hasLabel ( 'organization' ) . where ( union ( emit ( ) . repeat ( i…" at bounding box center [372, 253] width 589 height 347
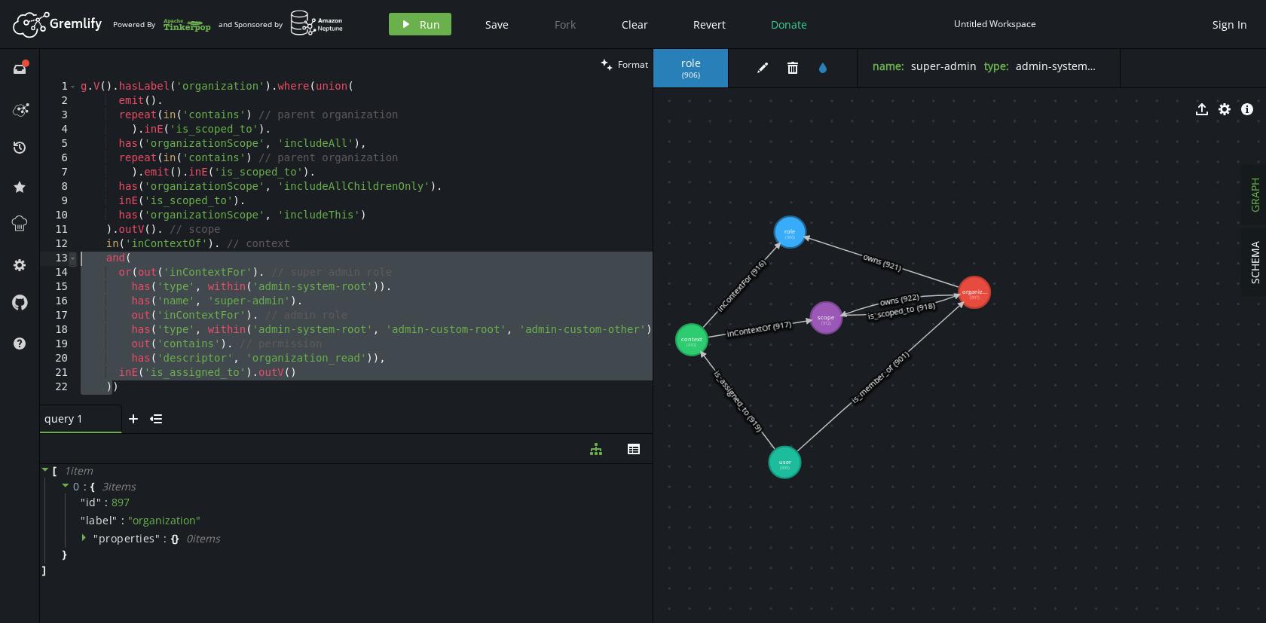
drag, startPoint x: 113, startPoint y: 386, endPoint x: 70, endPoint y: 258, distance: 135.1
click at [70, 258] on div "has('type', within('admin-system-root')). 1 2 3 4 5 6 7 8 9 10 11 12 13 14 15 1…" at bounding box center [346, 242] width 613 height 325
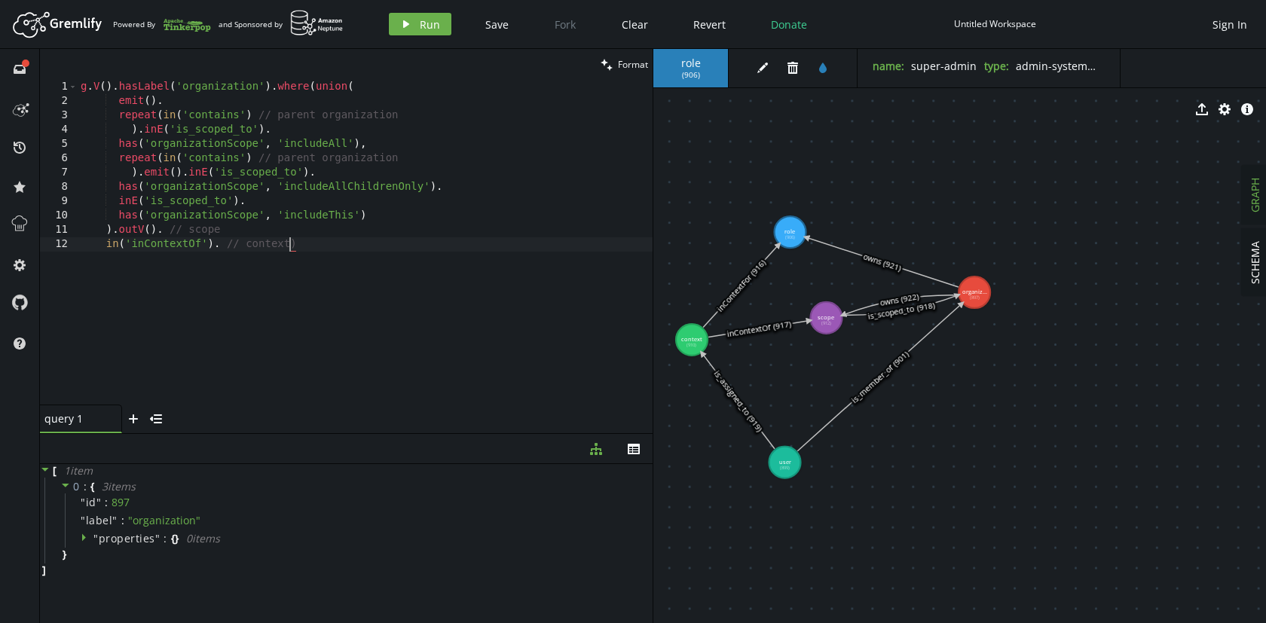
click at [219, 246] on div "g . V ( ) . hasLabel ( 'organization' ) . where ( union ( emit ( ) . repeat ( i…" at bounding box center [365, 256] width 575 height 353
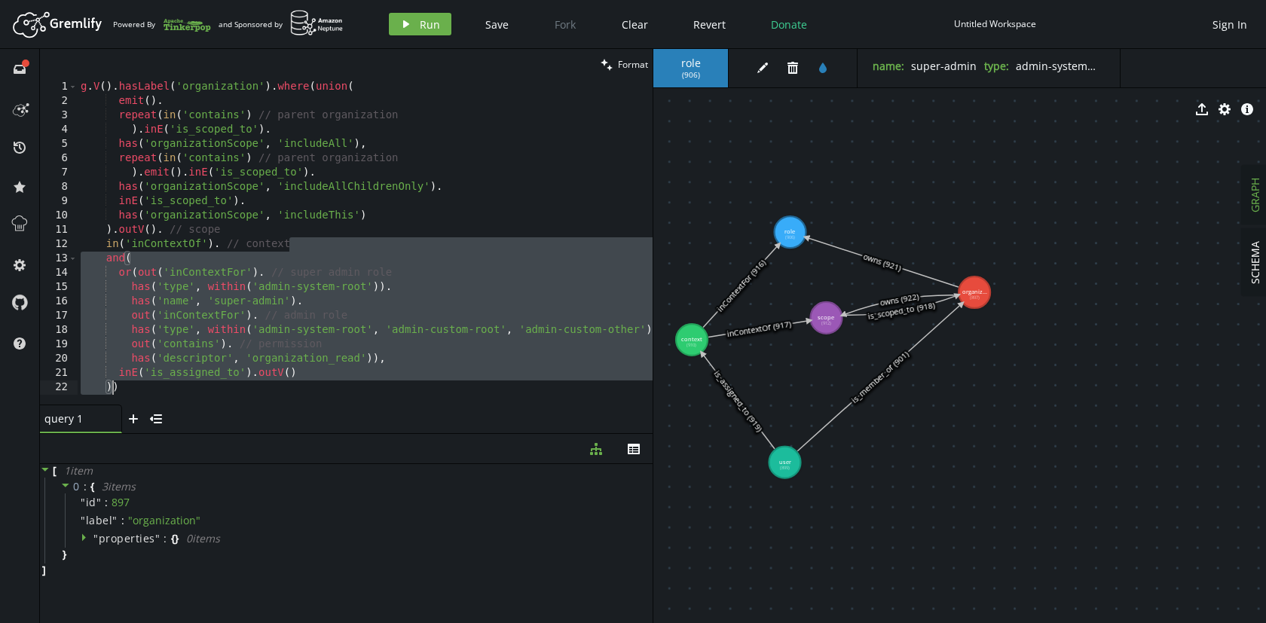
click at [112, 384] on div "g . V ( ) . hasLabel ( 'organization' ) . where ( union ( emit ( ) . repeat ( i…" at bounding box center [372, 253] width 589 height 347
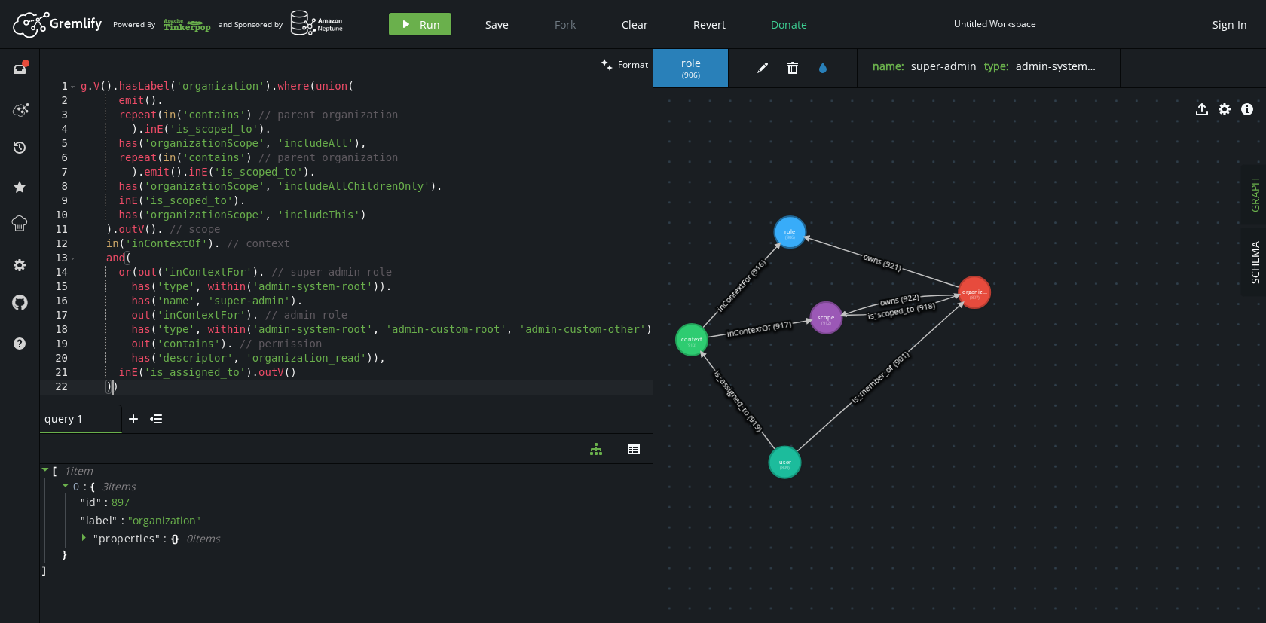
click at [112, 386] on div "g . V ( ) . hasLabel ( 'organization' ) . where ( union ( emit ( ) . repeat ( i…" at bounding box center [372, 253] width 589 height 347
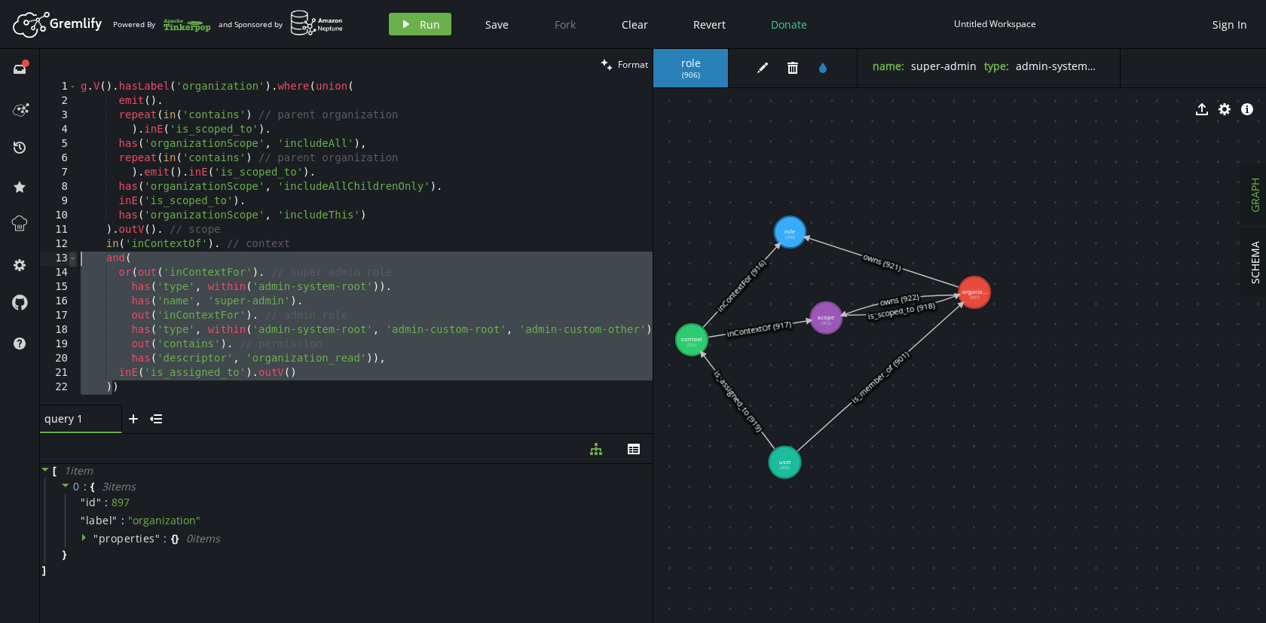
drag, startPoint x: 112, startPoint y: 386, endPoint x: 73, endPoint y: 259, distance: 132.3
click at [73, 259] on div ")) 1 2 3 4 5 6 7 8 9 10 11 12 13 14 15 16 17 18 19 20 21 22 g . V ( ) . hasLabe…" at bounding box center [346, 242] width 613 height 325
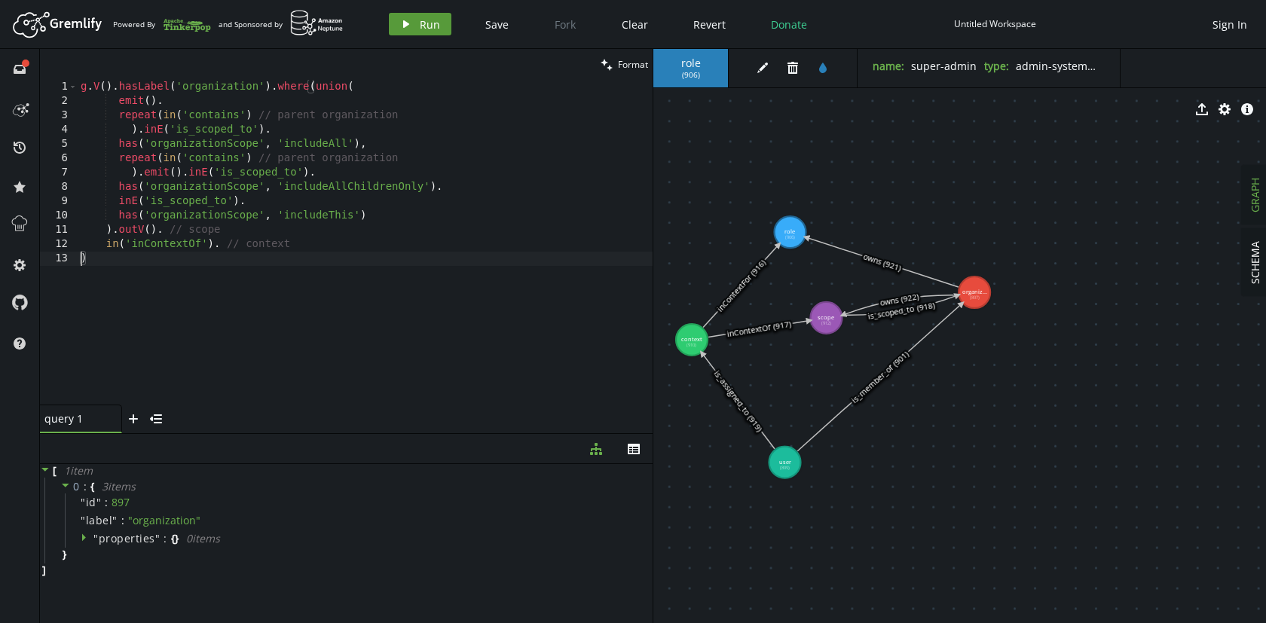
click at [423, 20] on span "Run" at bounding box center [430, 24] width 20 height 14
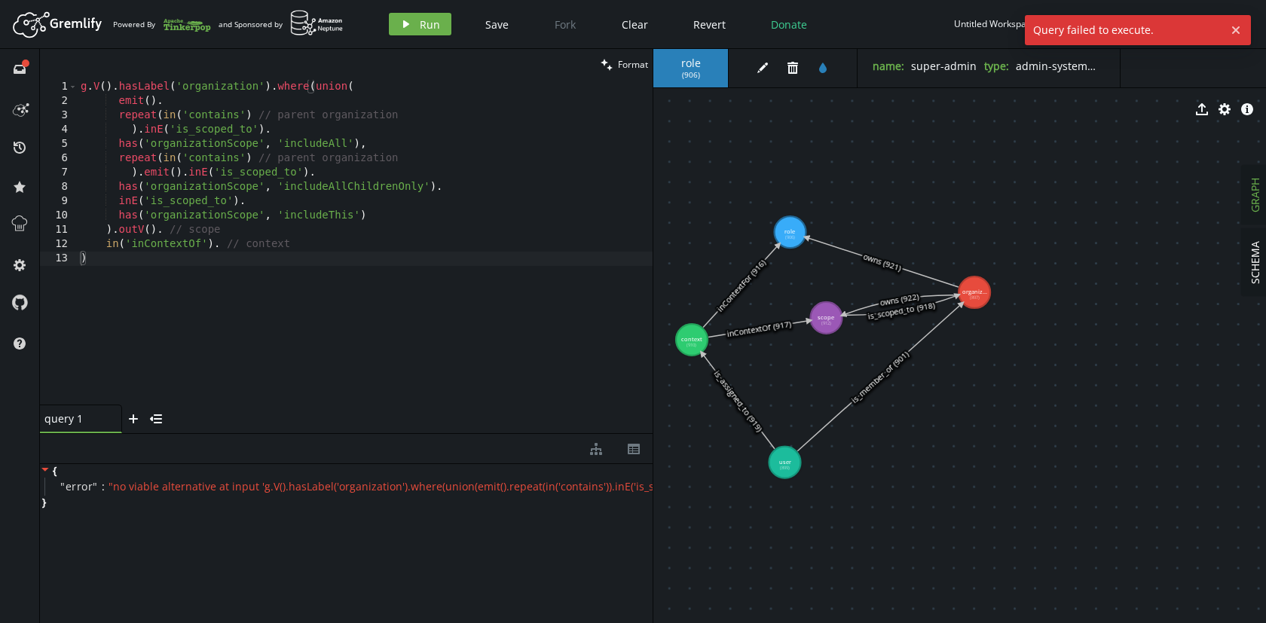
click at [218, 245] on div "g . V ( ) . hasLabel ( 'organization' ) . where ( union ( emit ( ) . repeat ( i…" at bounding box center [365, 256] width 575 height 353
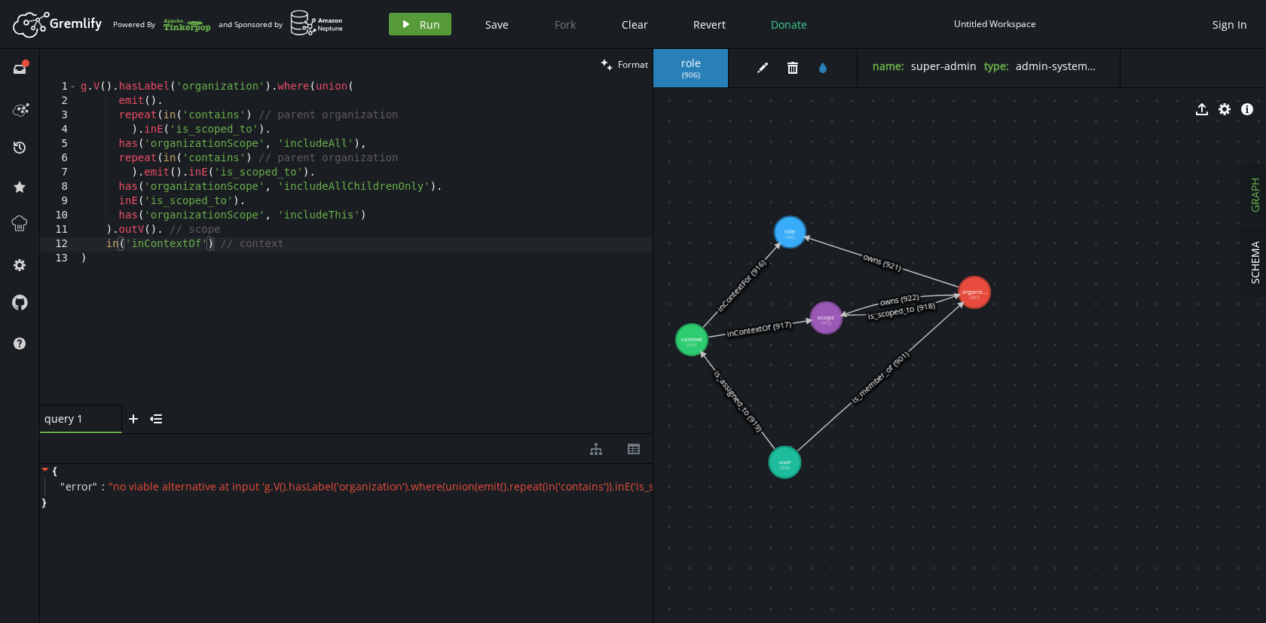
click at [417, 22] on button "play Run" at bounding box center [420, 24] width 63 height 23
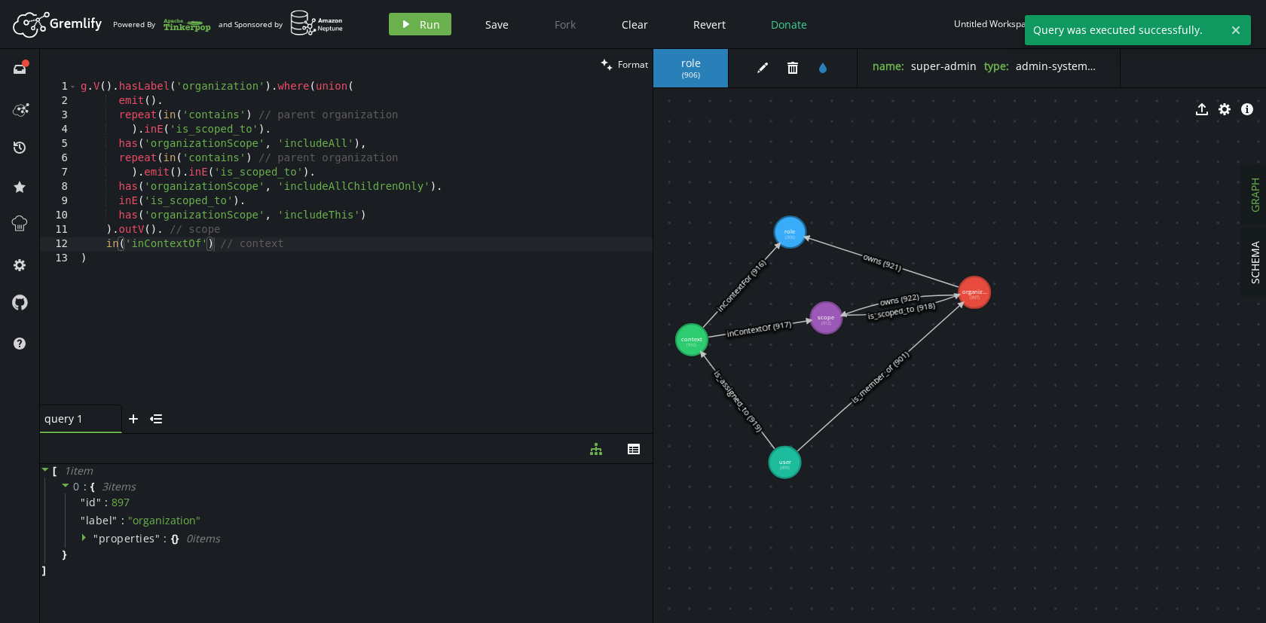
click at [101, 257] on div "g . V ( ) . hasLabel ( 'organization' ) . where ( union ( emit ( ) . repeat ( i…" at bounding box center [365, 256] width 575 height 353
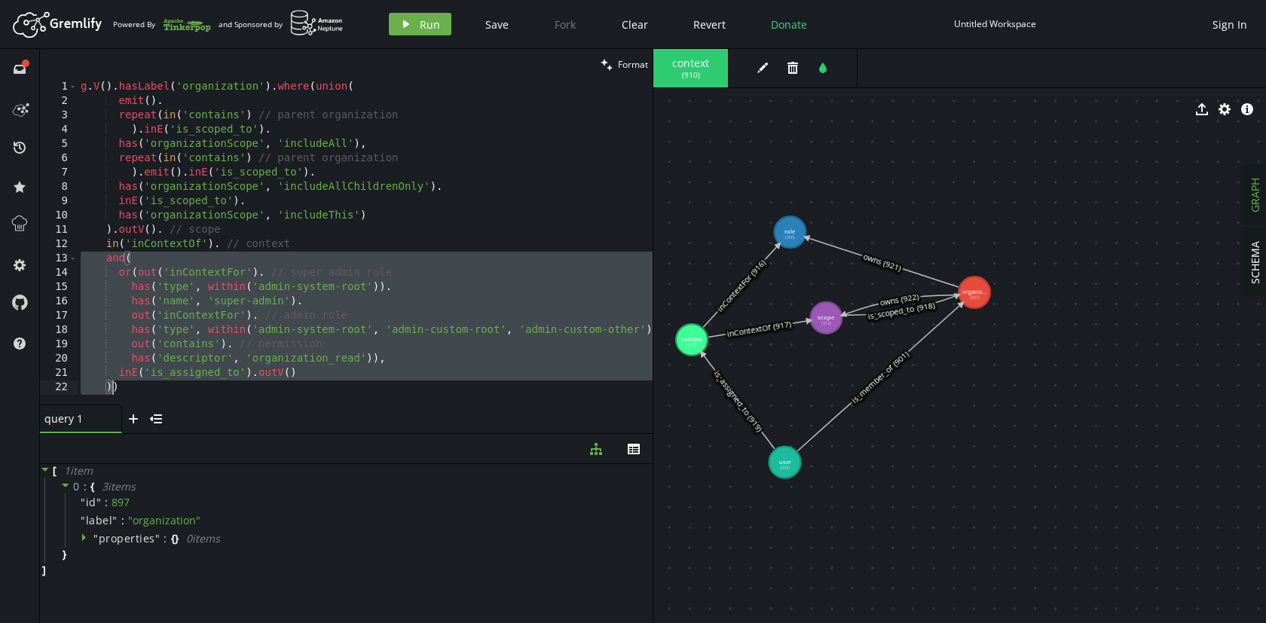
click at [306, 304] on div "g . V ( ) . hasLabel ( 'organization' ) . where ( union ( emit ( ) . repeat ( i…" at bounding box center [365, 242] width 575 height 325
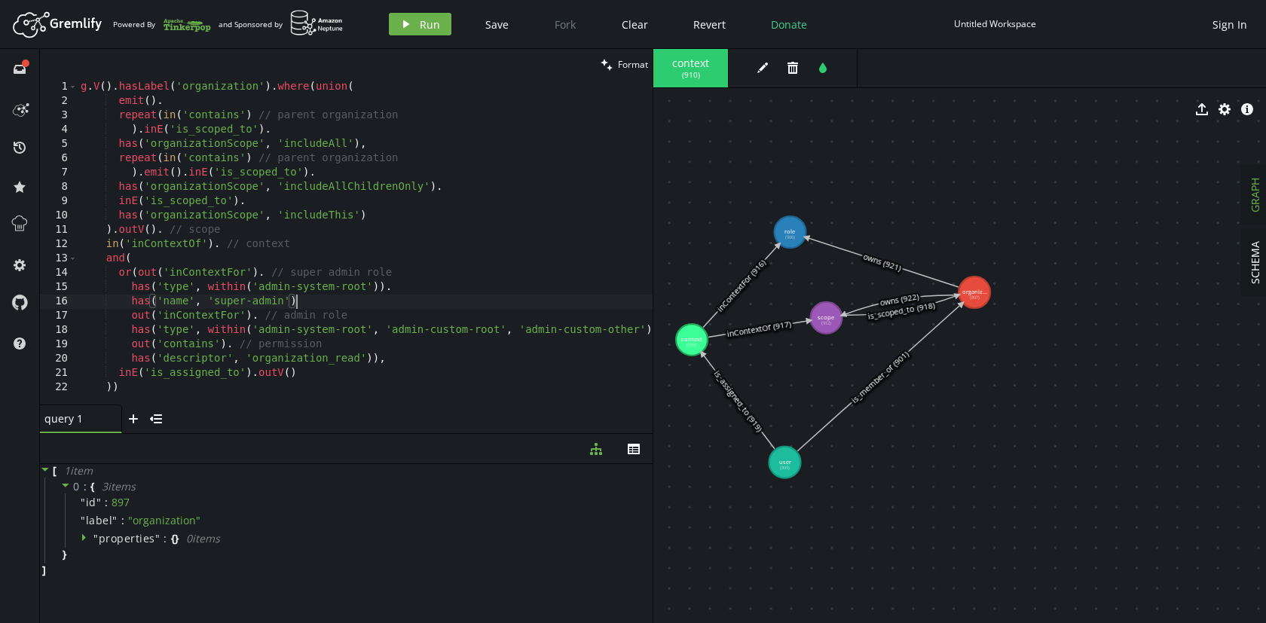
scroll to position [0, 221]
type textarea "has('name', 'super-admin'),"
click at [425, 24] on span "Run" at bounding box center [430, 24] width 20 height 14
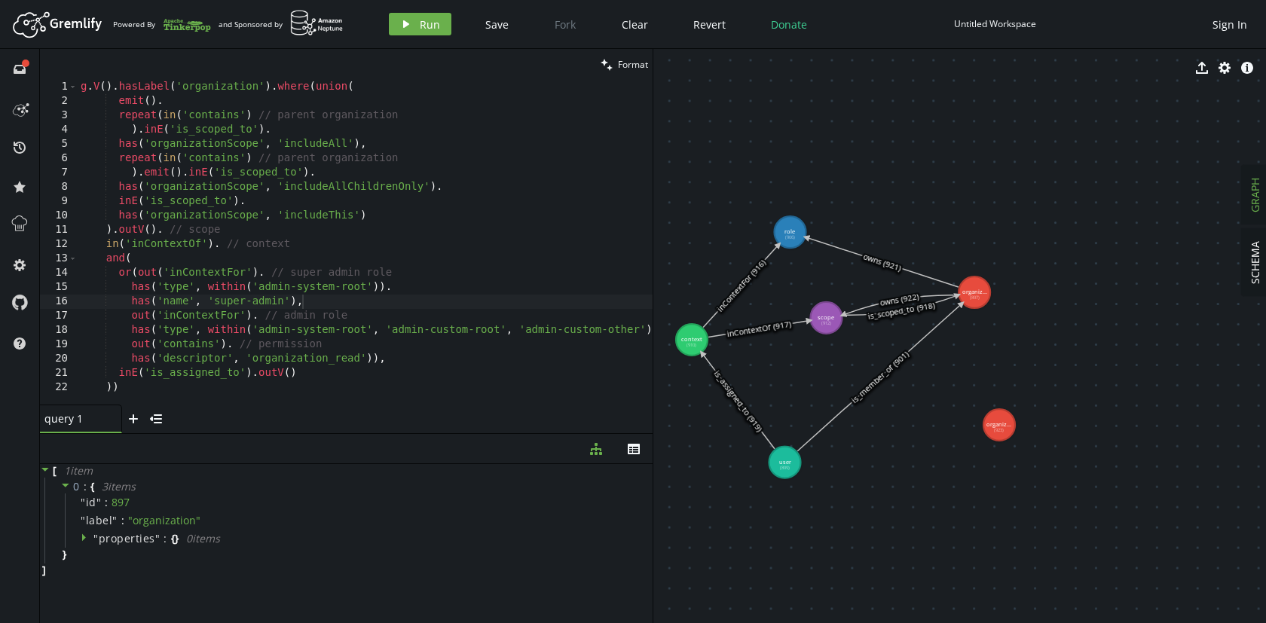
drag, startPoint x: 989, startPoint y: 303, endPoint x: 999, endPoint y: 425, distance: 122.6
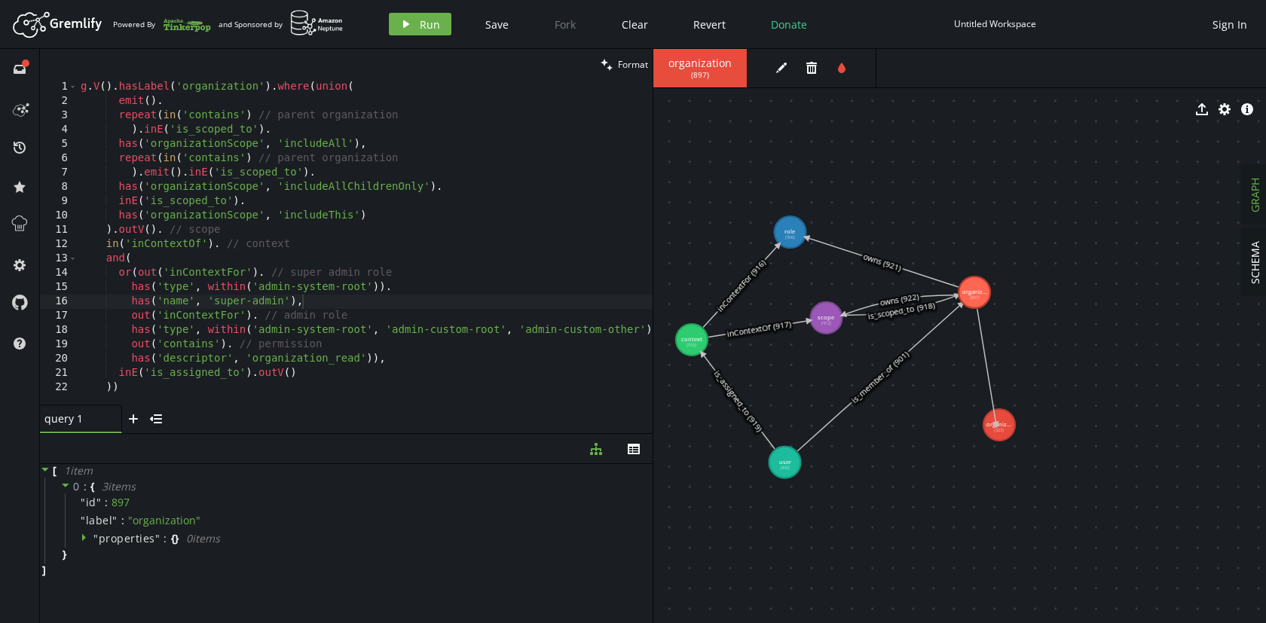
drag, startPoint x: 975, startPoint y: 298, endPoint x: 996, endPoint y: 425, distance: 128.4
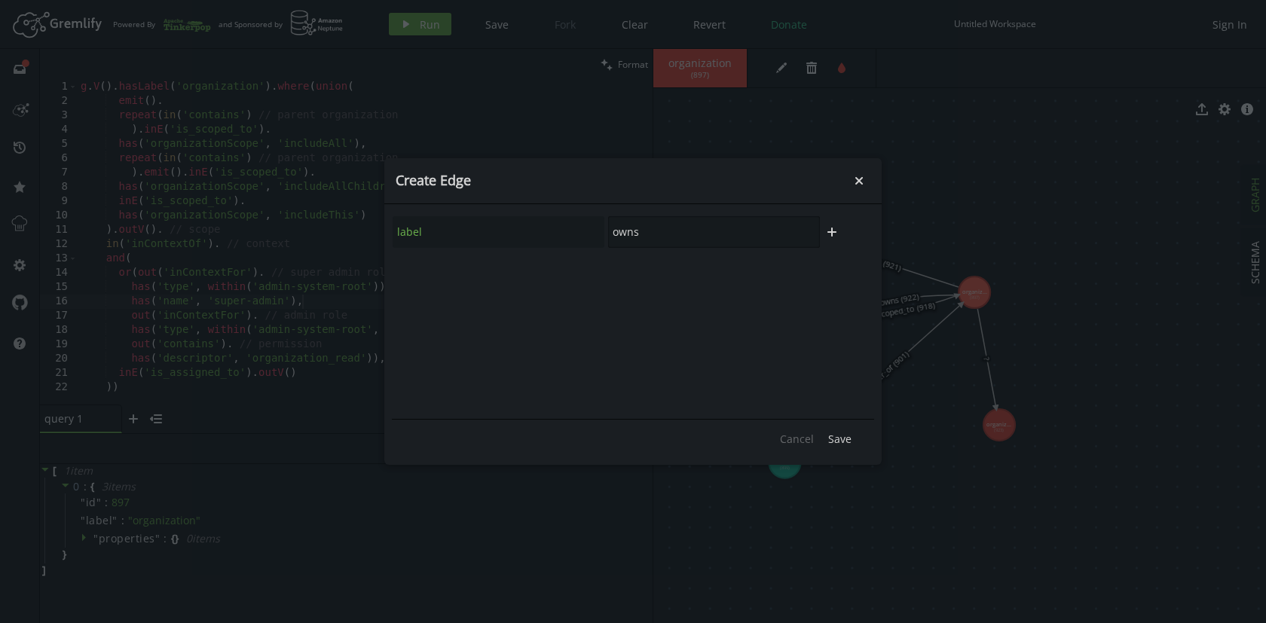
click at [631, 233] on input "owns" at bounding box center [714, 232] width 212 height 32
type input "contains"
click at [835, 437] on span "Save" at bounding box center [839, 439] width 23 height 14
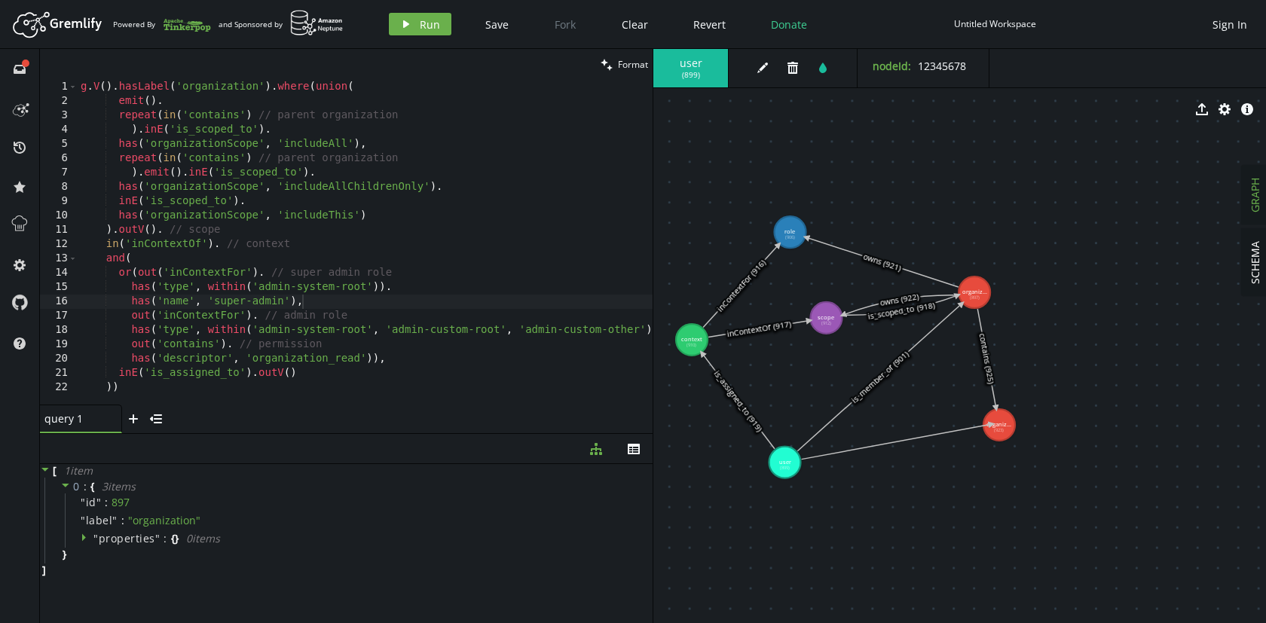
drag, startPoint x: 789, startPoint y: 457, endPoint x: 992, endPoint y: 424, distance: 205.4
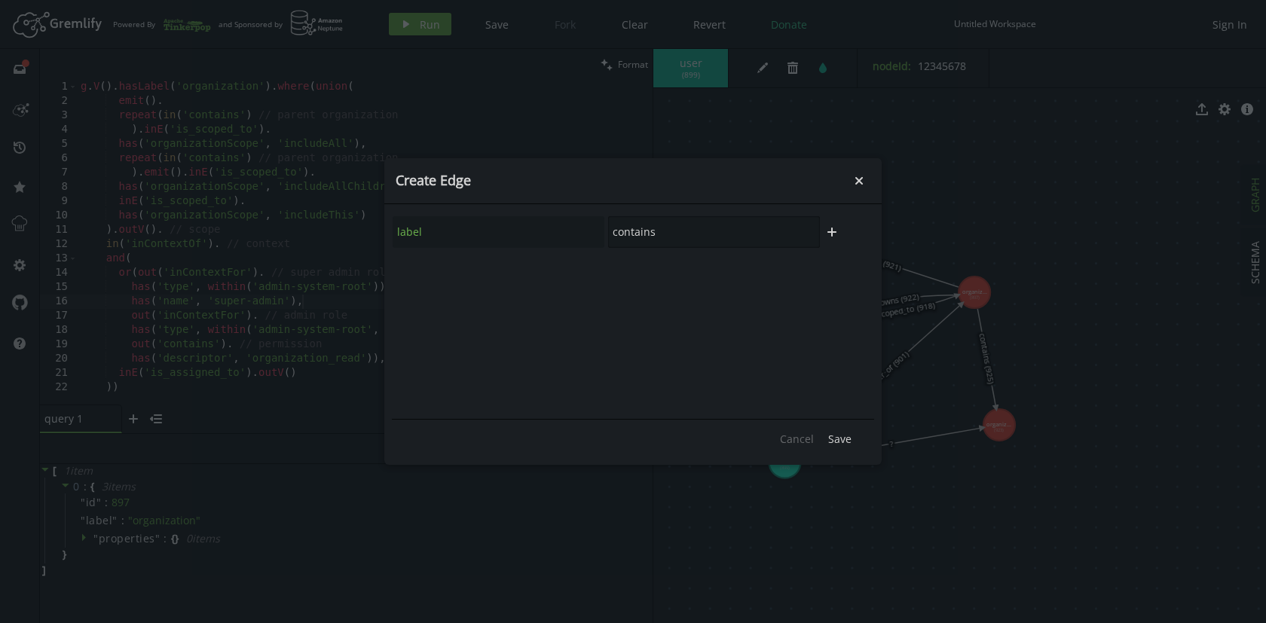
click at [636, 235] on input "contains" at bounding box center [714, 232] width 212 height 32
click at [696, 280] on div "is_member_of" at bounding box center [714, 274] width 118 height 15
type input "is_member_of"
click at [843, 439] on span "Save" at bounding box center [839, 439] width 23 height 14
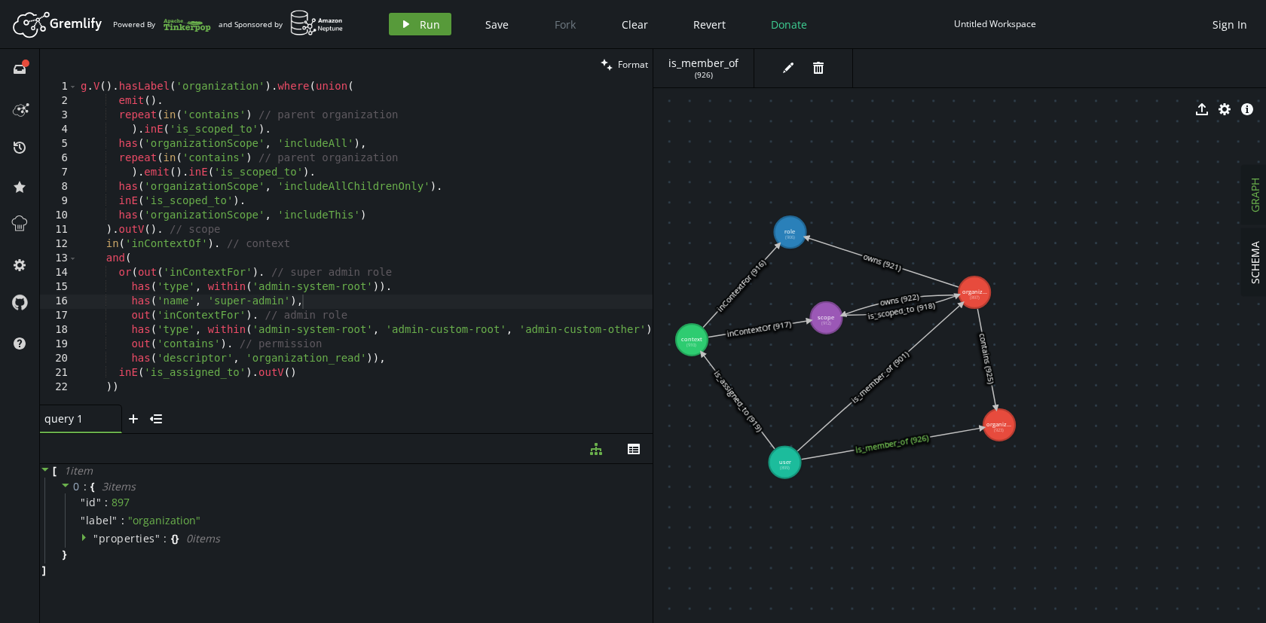
click at [420, 25] on span "Run" at bounding box center [430, 24] width 20 height 14
